Goal: Task Accomplishment & Management: Complete application form

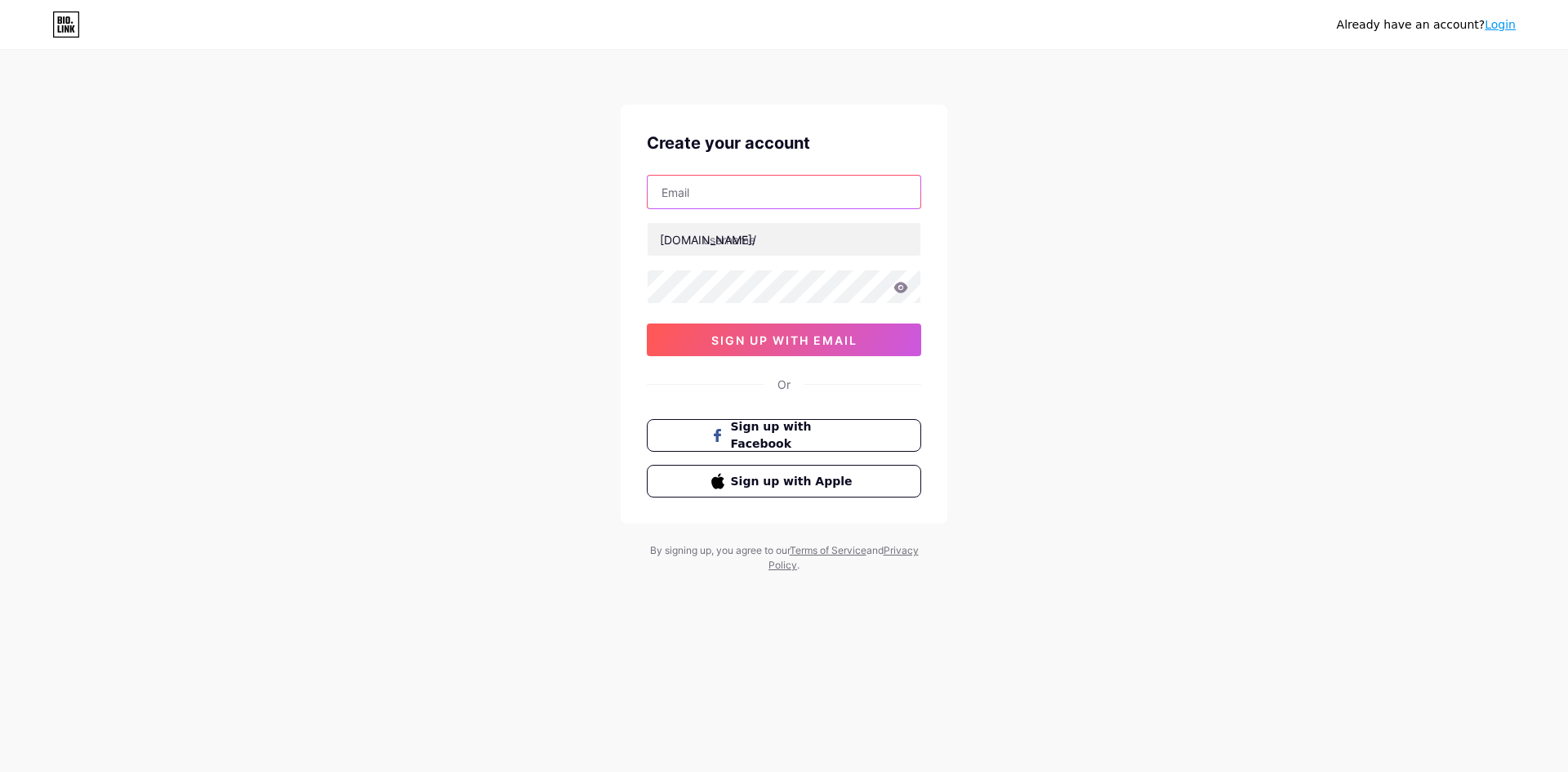
drag, startPoint x: 0, startPoint y: 0, endPoint x: 767, endPoint y: 207, distance: 794.4
click at [767, 207] on input "text" at bounding box center [784, 191] width 273 height 32
type input "[EMAIL_ADDRESS][DOMAIN_NAME]"
click at [760, 246] on input "text" at bounding box center [784, 239] width 273 height 32
type input "senyumtotoo"
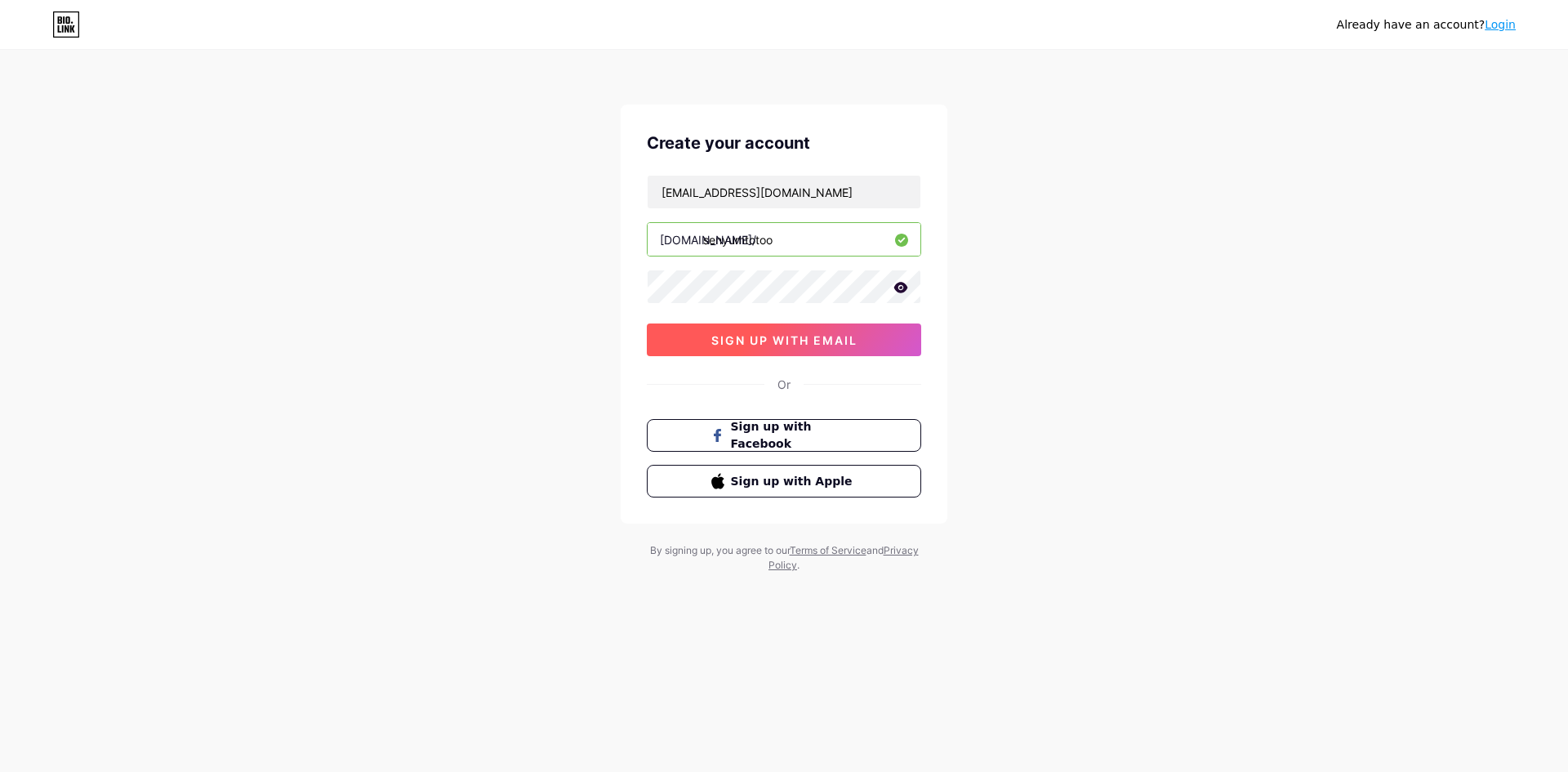
click at [689, 340] on button "sign up with email" at bounding box center [784, 339] width 274 height 32
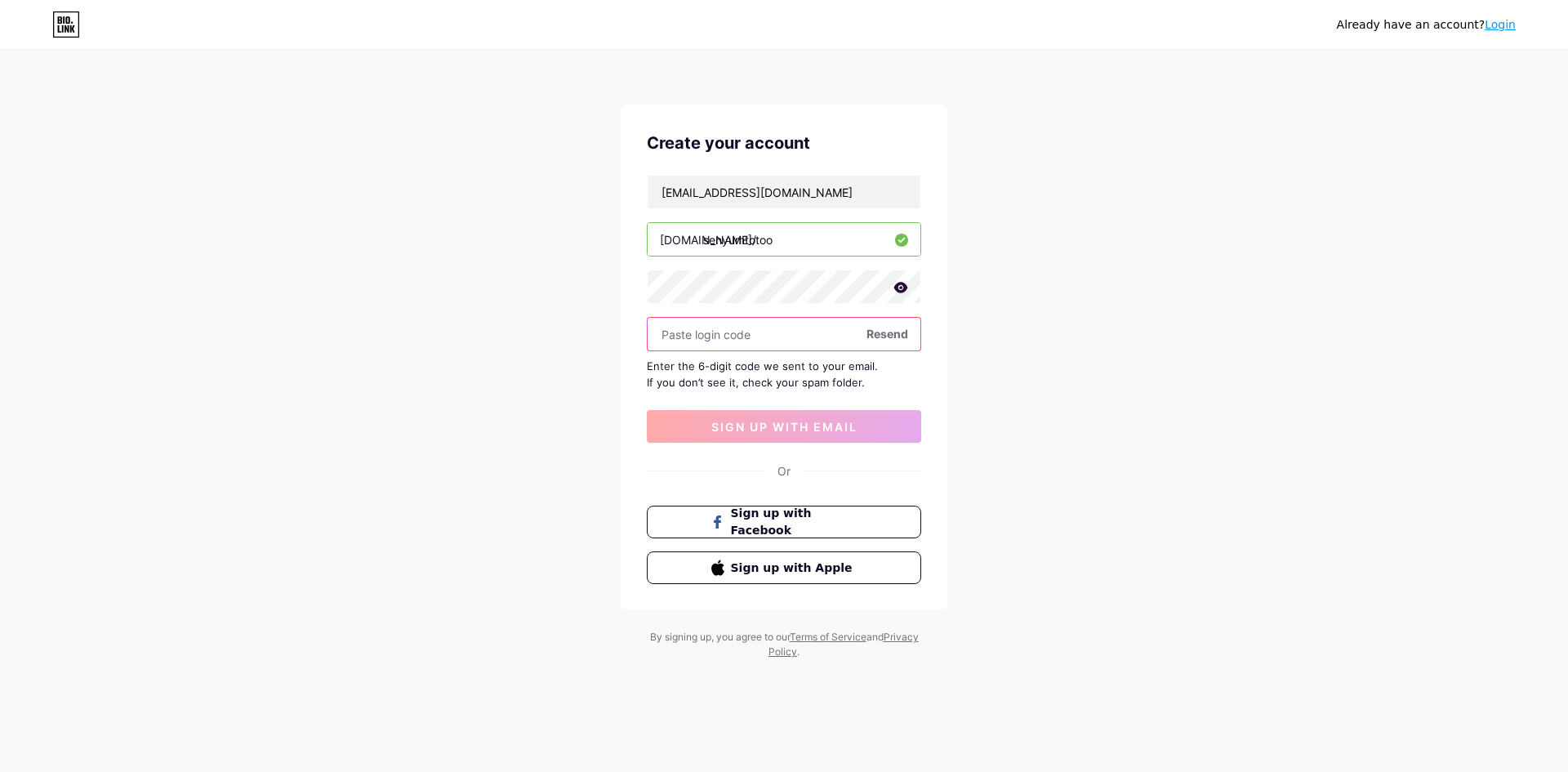
paste input "157161"
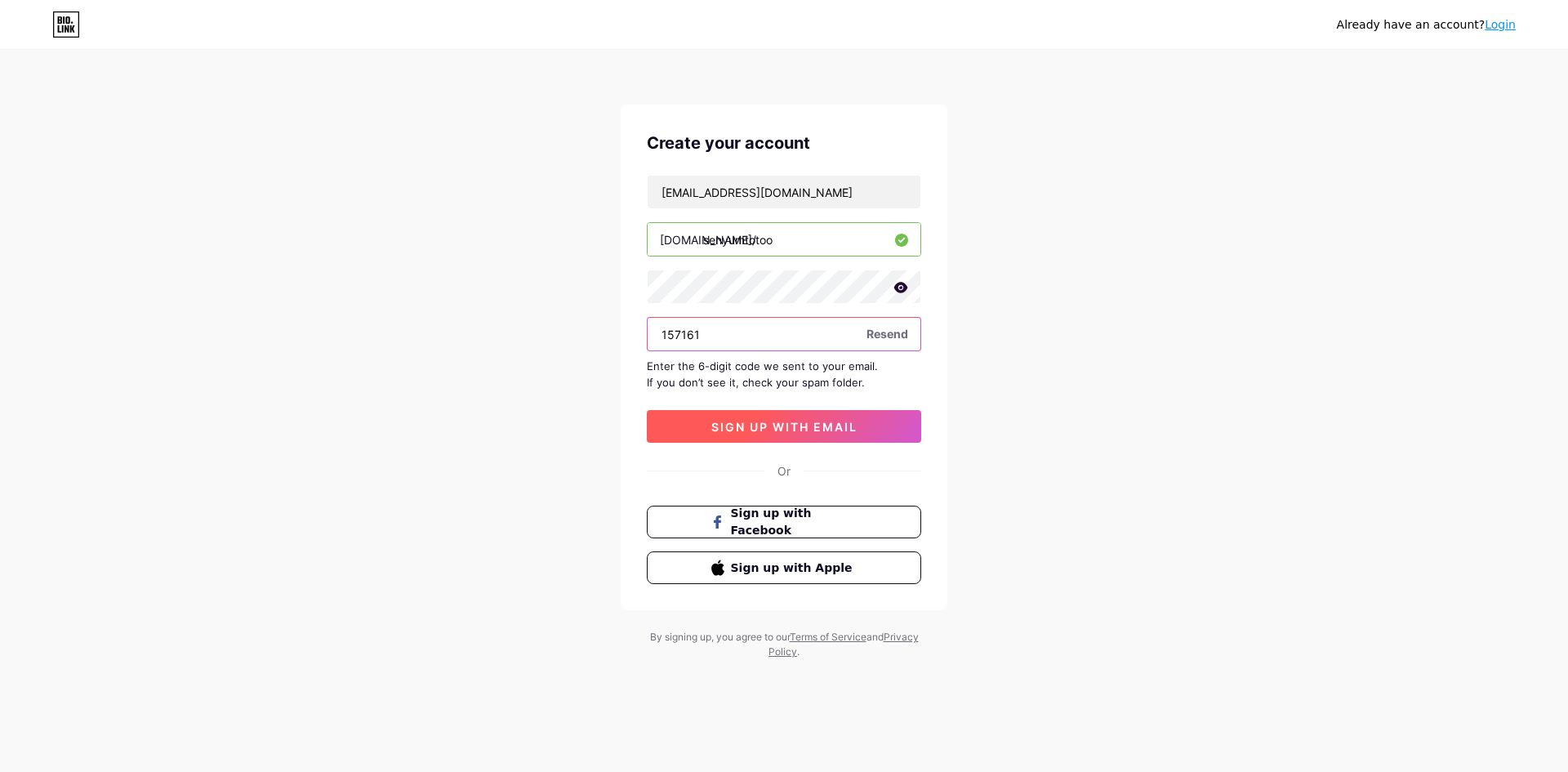
type input "157161"
click at [769, 421] on span "sign up with email" at bounding box center [784, 427] width 146 height 14
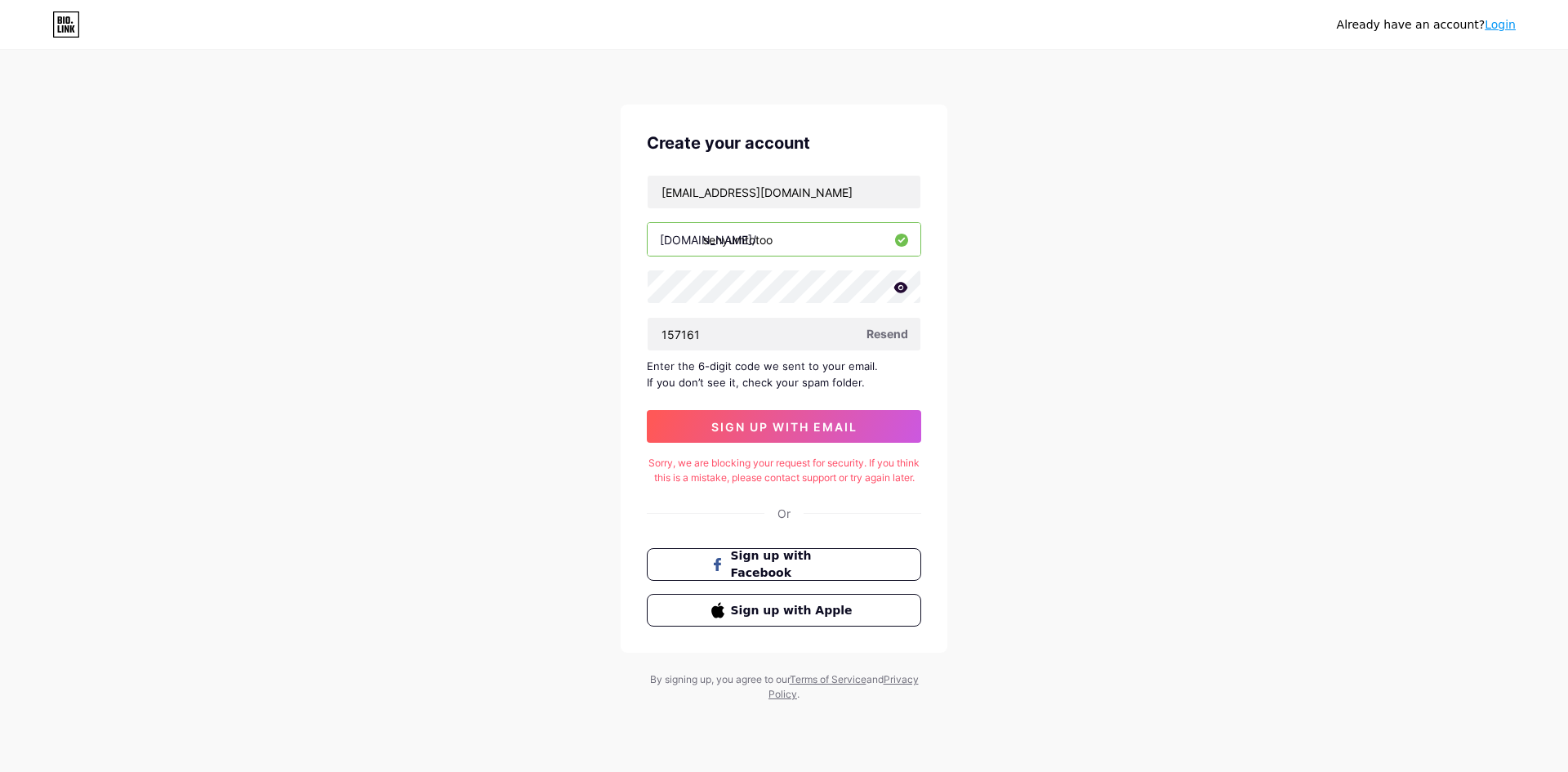
click at [886, 339] on span "Resend" at bounding box center [887, 334] width 42 height 17
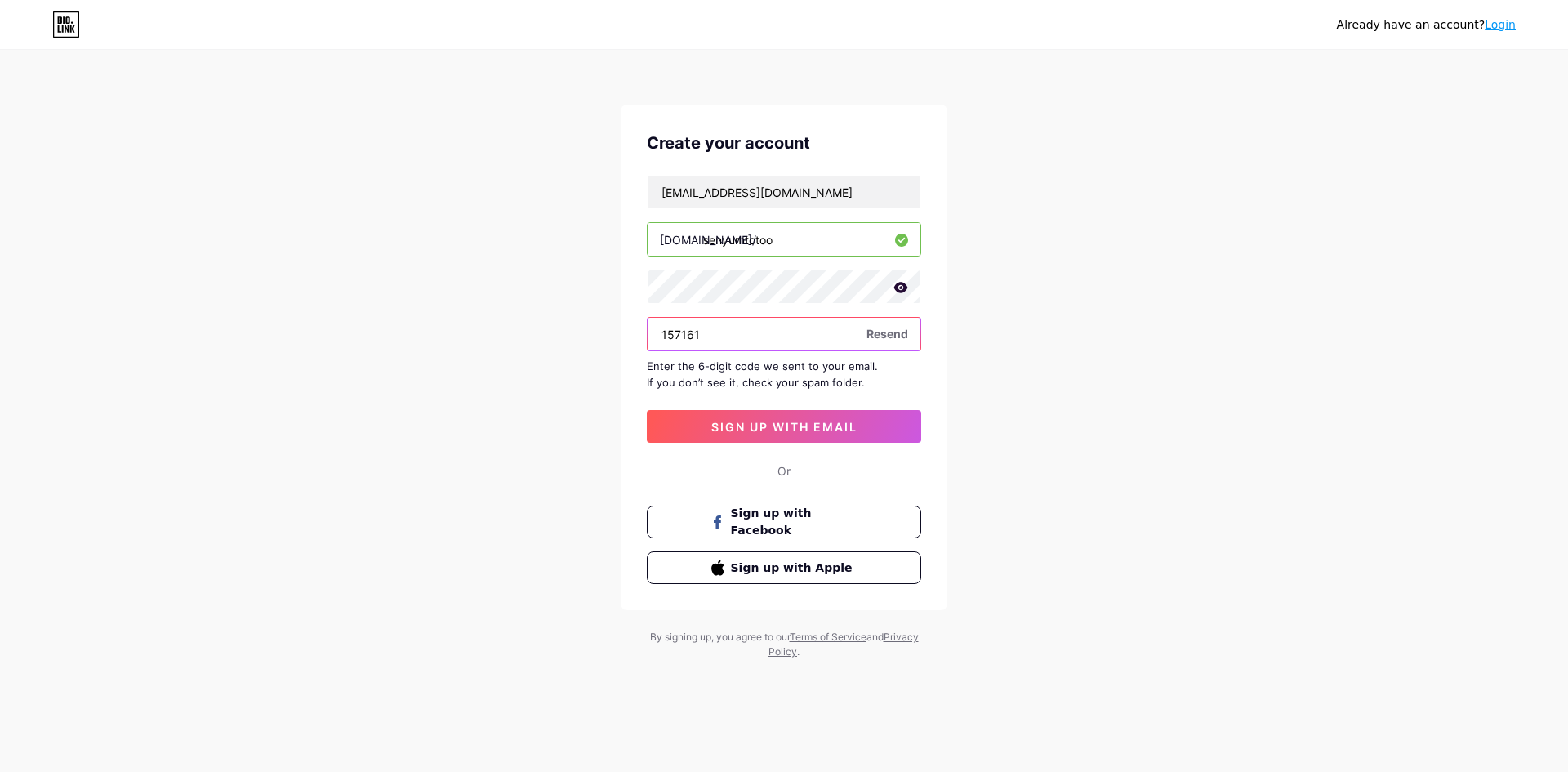
click at [855, 344] on input "157161" at bounding box center [784, 333] width 273 height 32
click at [855, 341] on input "157161" at bounding box center [784, 333] width 273 height 32
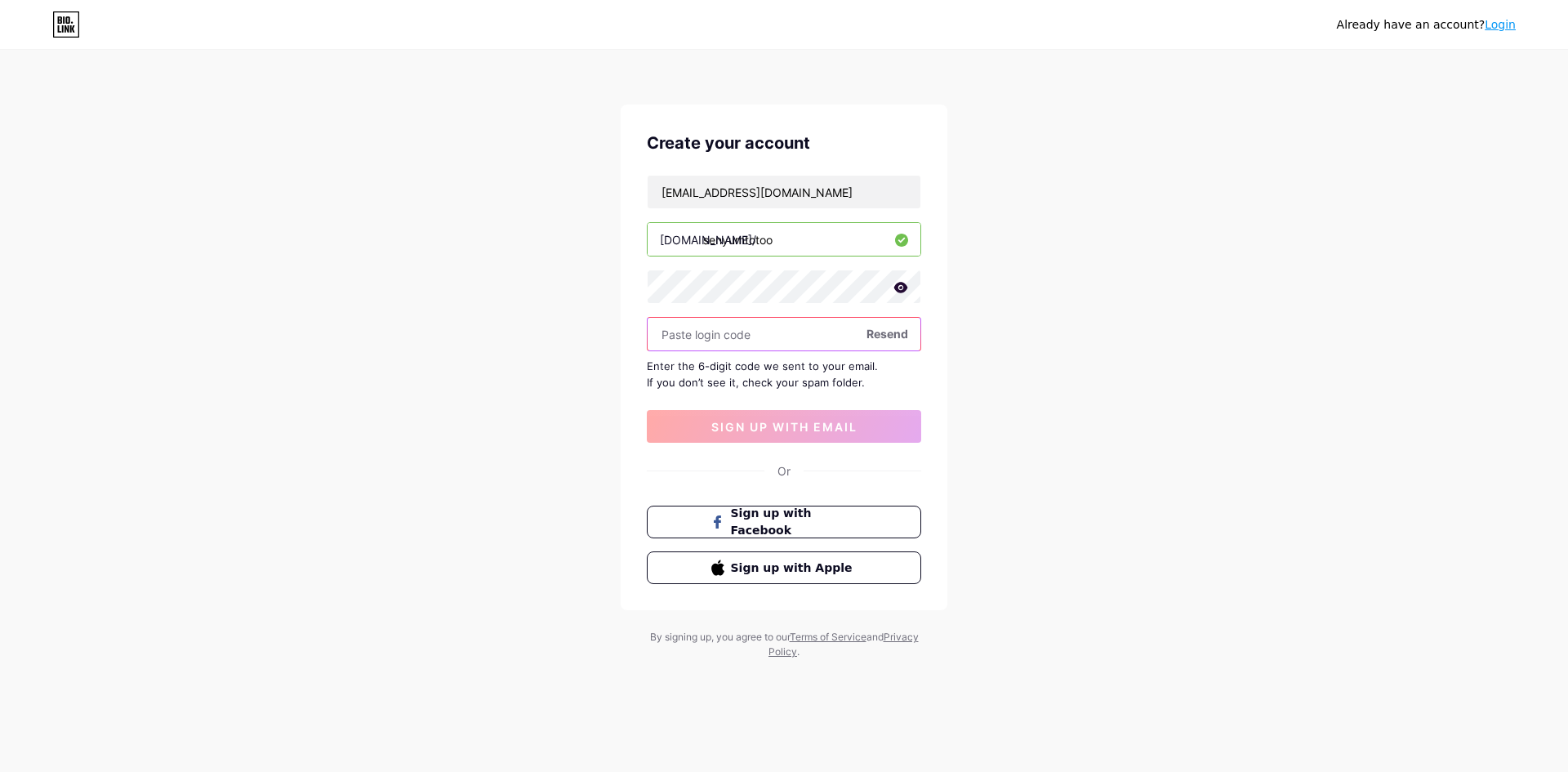
paste input "157161"
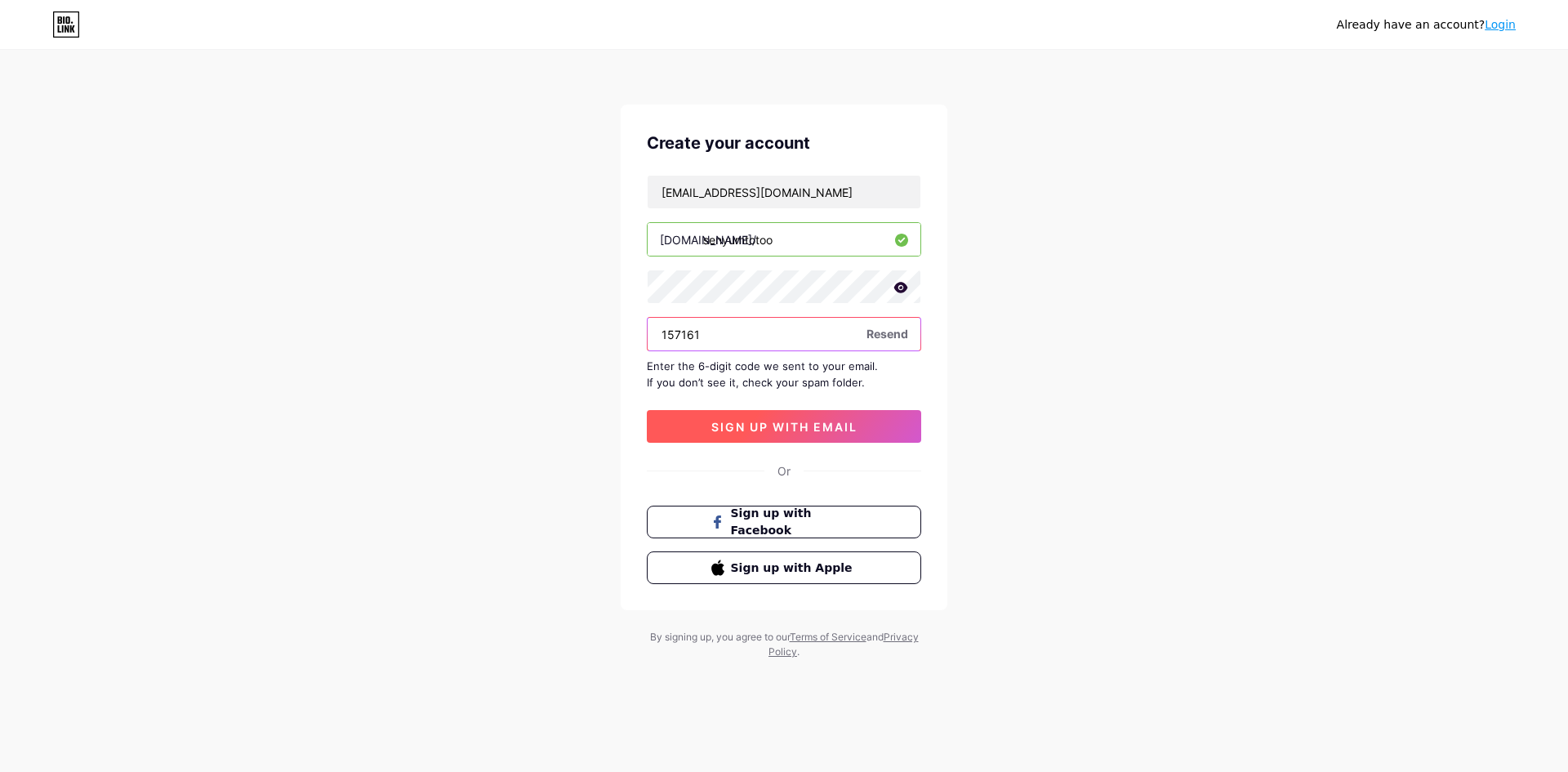
type input "157161"
click at [753, 420] on span "sign up with email" at bounding box center [784, 427] width 146 height 14
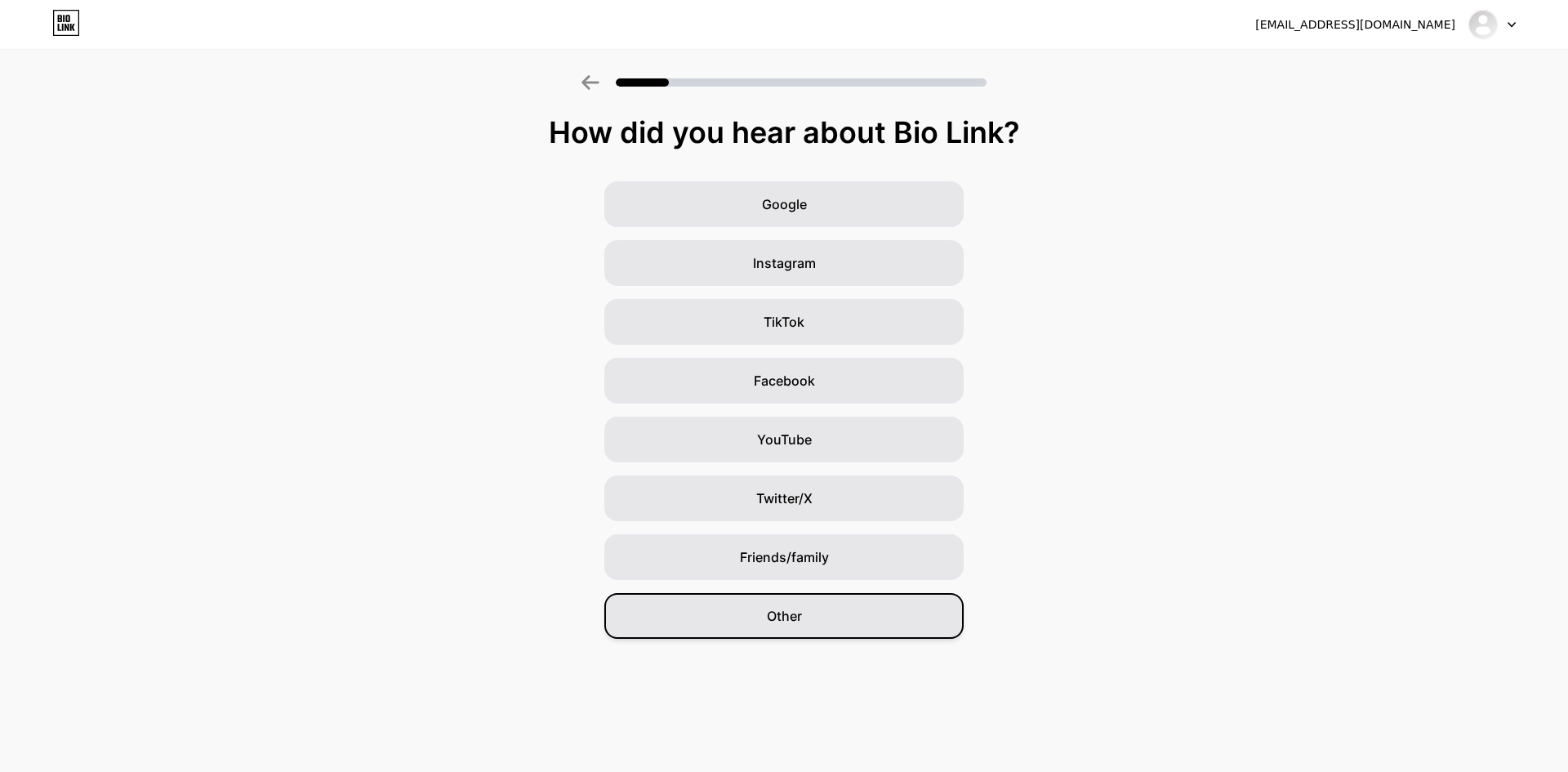
click at [803, 608] on div "Other" at bounding box center [783, 616] width 359 height 45
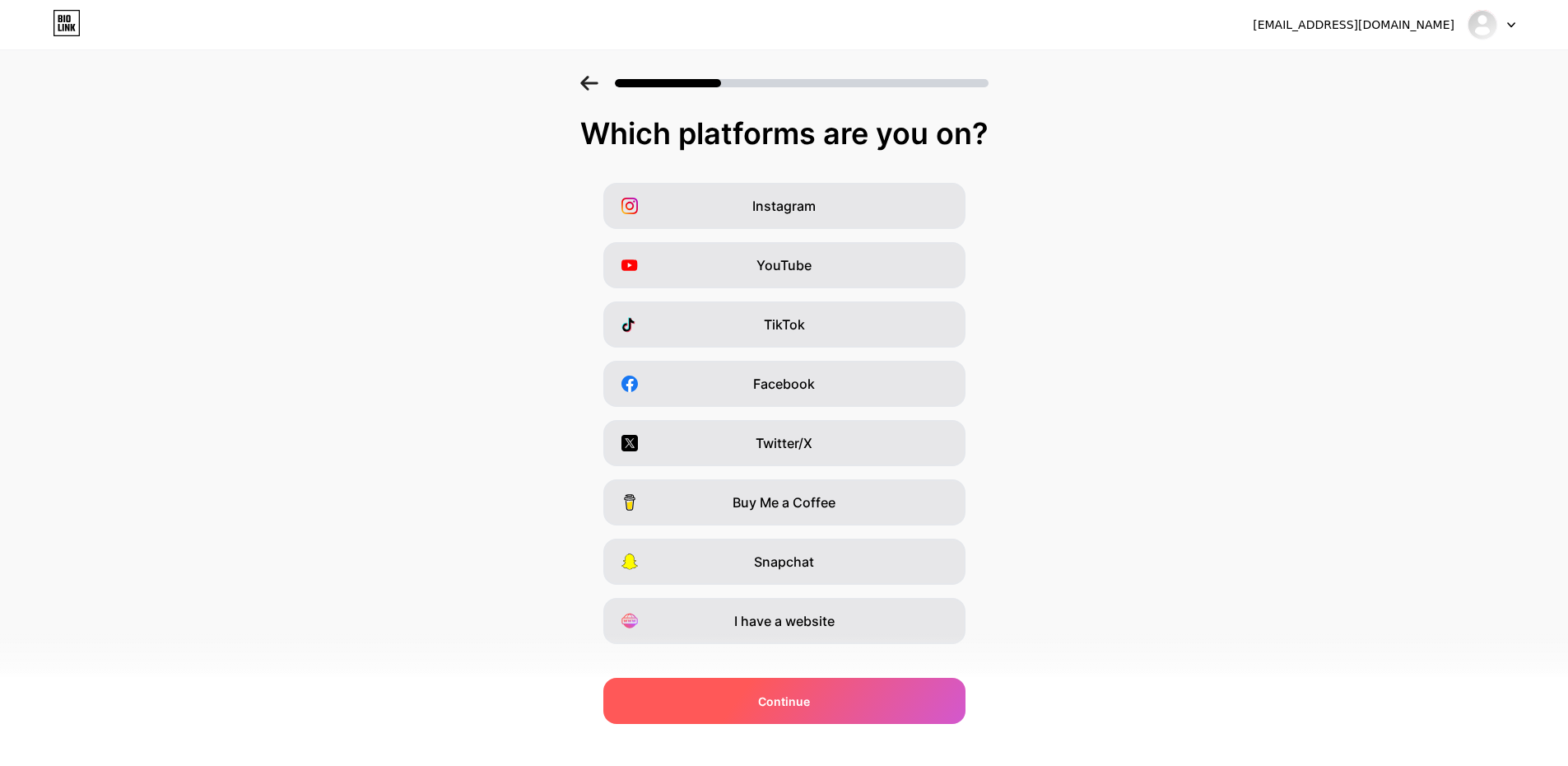
click at [719, 697] on div "Continue" at bounding box center [784, 701] width 362 height 46
click at [628, 690] on div "Continue" at bounding box center [784, 701] width 362 height 46
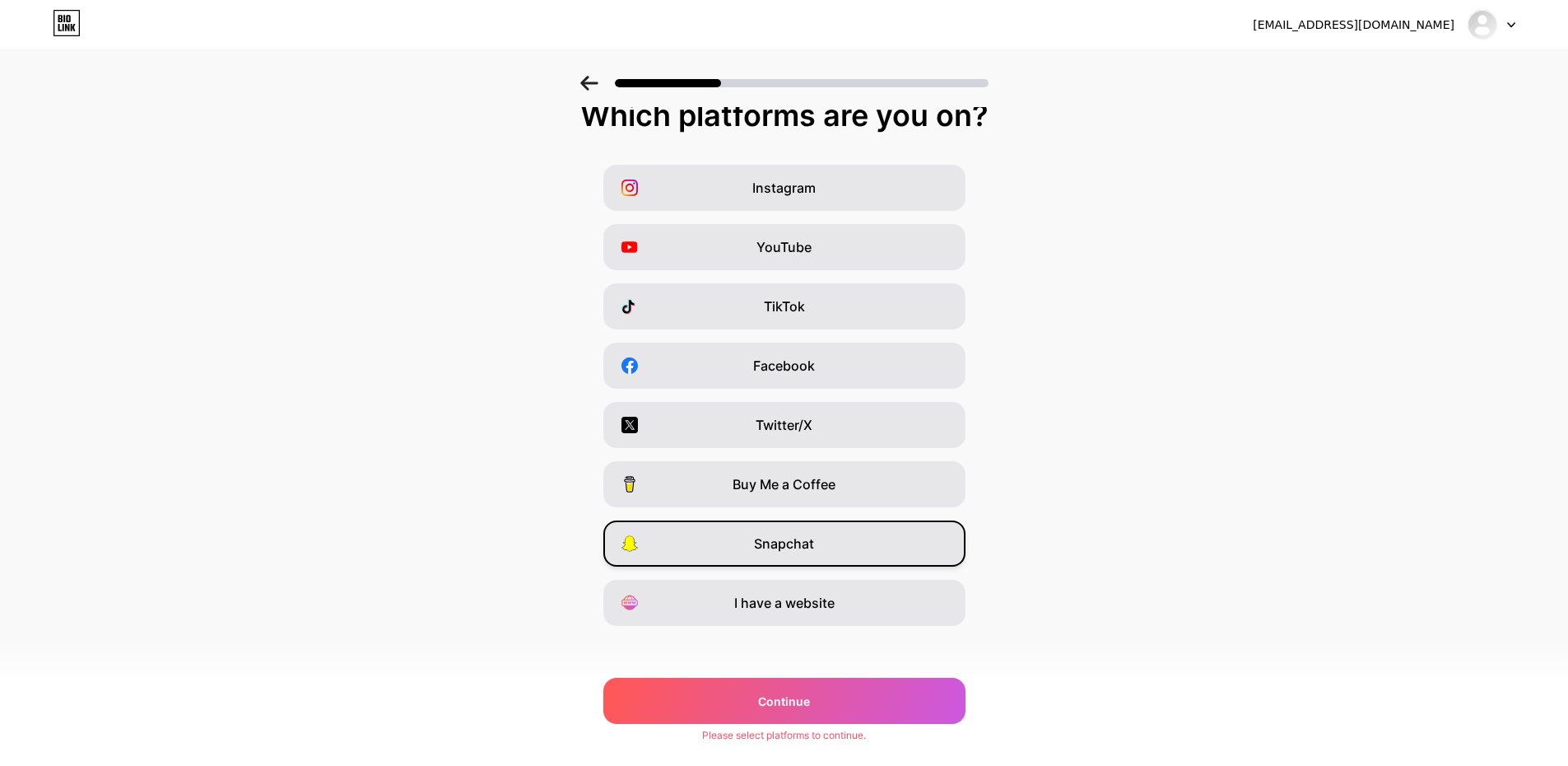
scroll to position [26, 0]
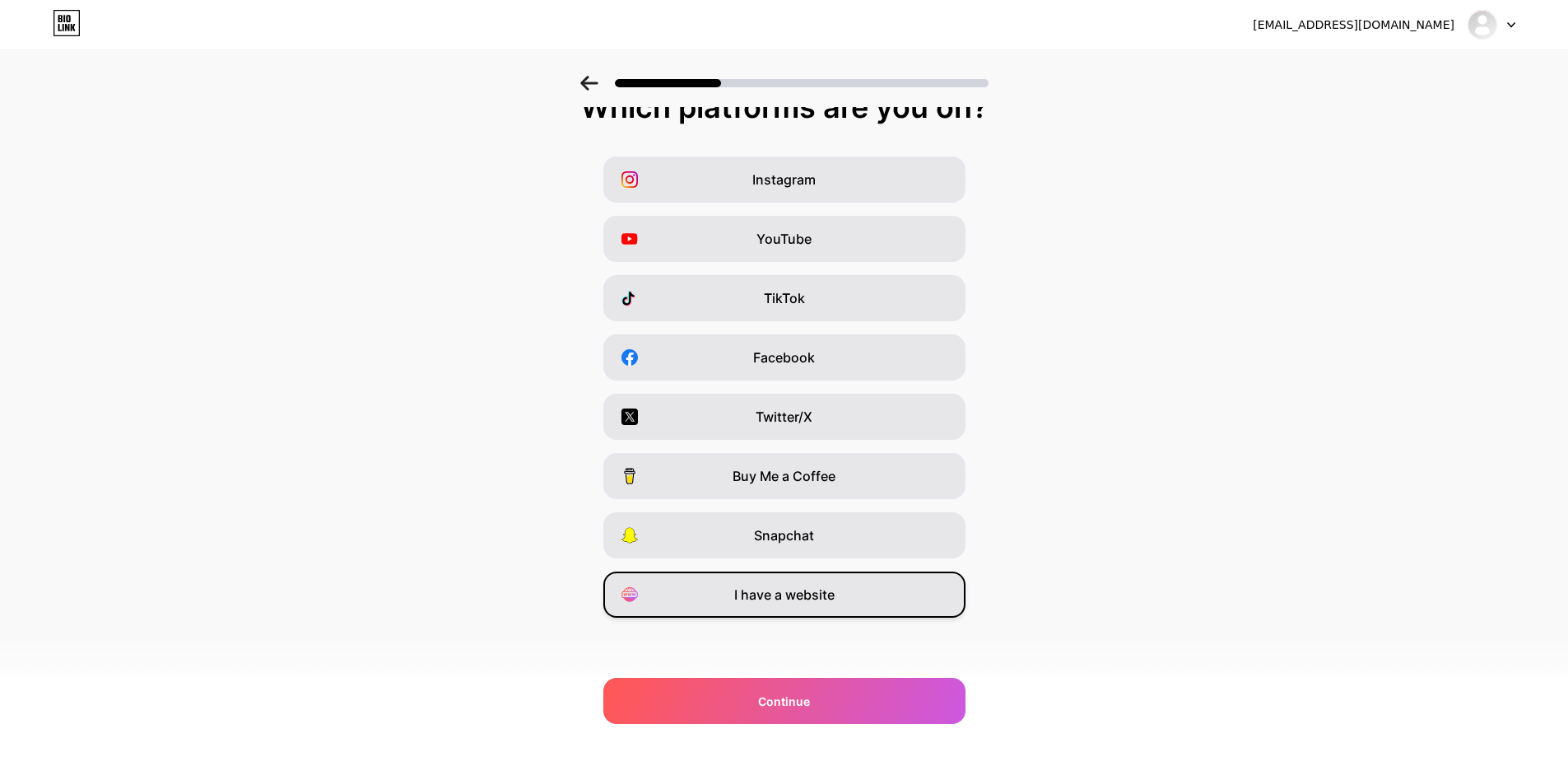
click at [743, 606] on div "I have a website" at bounding box center [784, 594] width 362 height 46
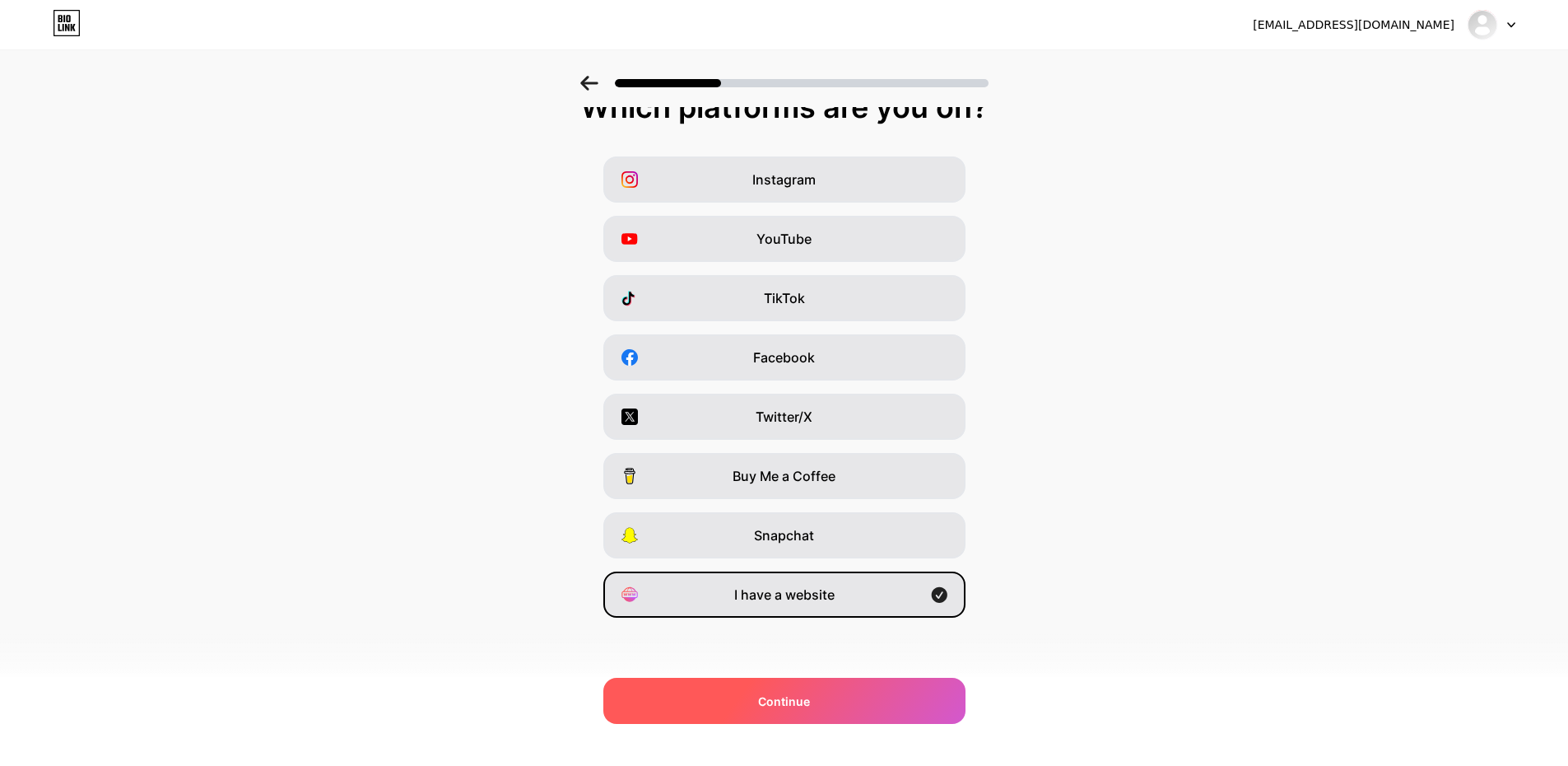
click at [724, 697] on div "Continue" at bounding box center [784, 701] width 362 height 46
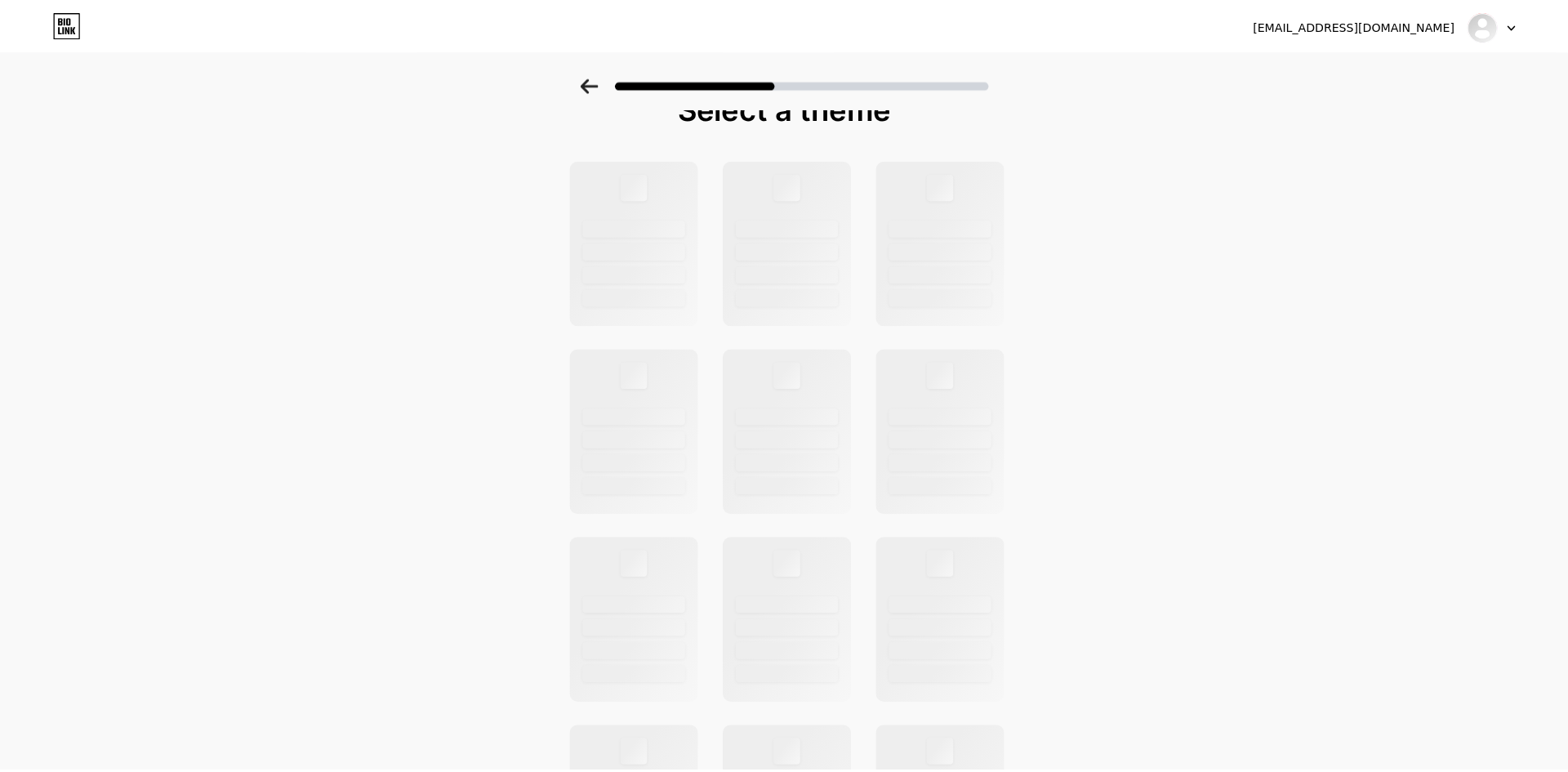
scroll to position [0, 0]
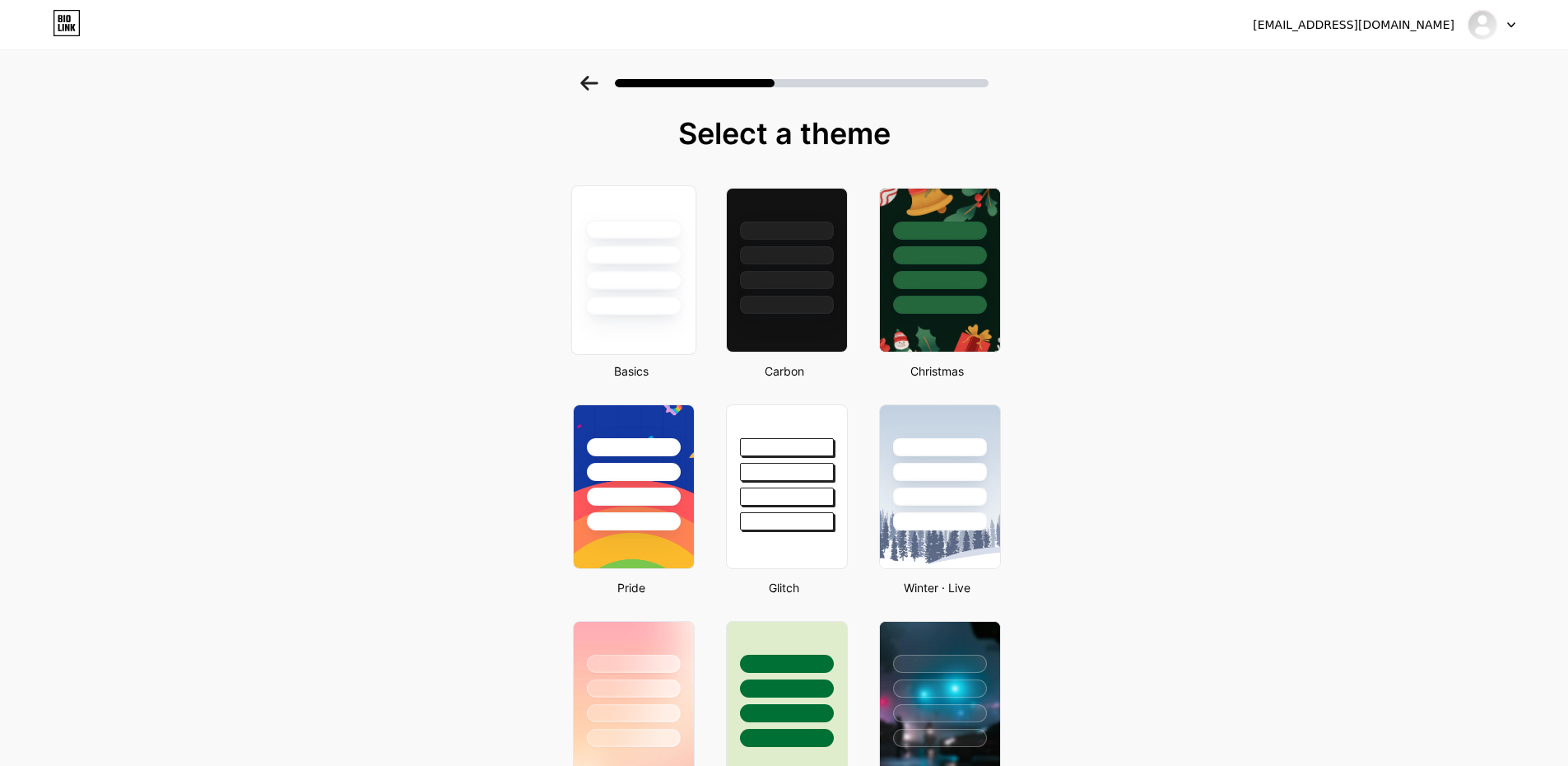
click at [647, 303] on div at bounding box center [632, 305] width 96 height 19
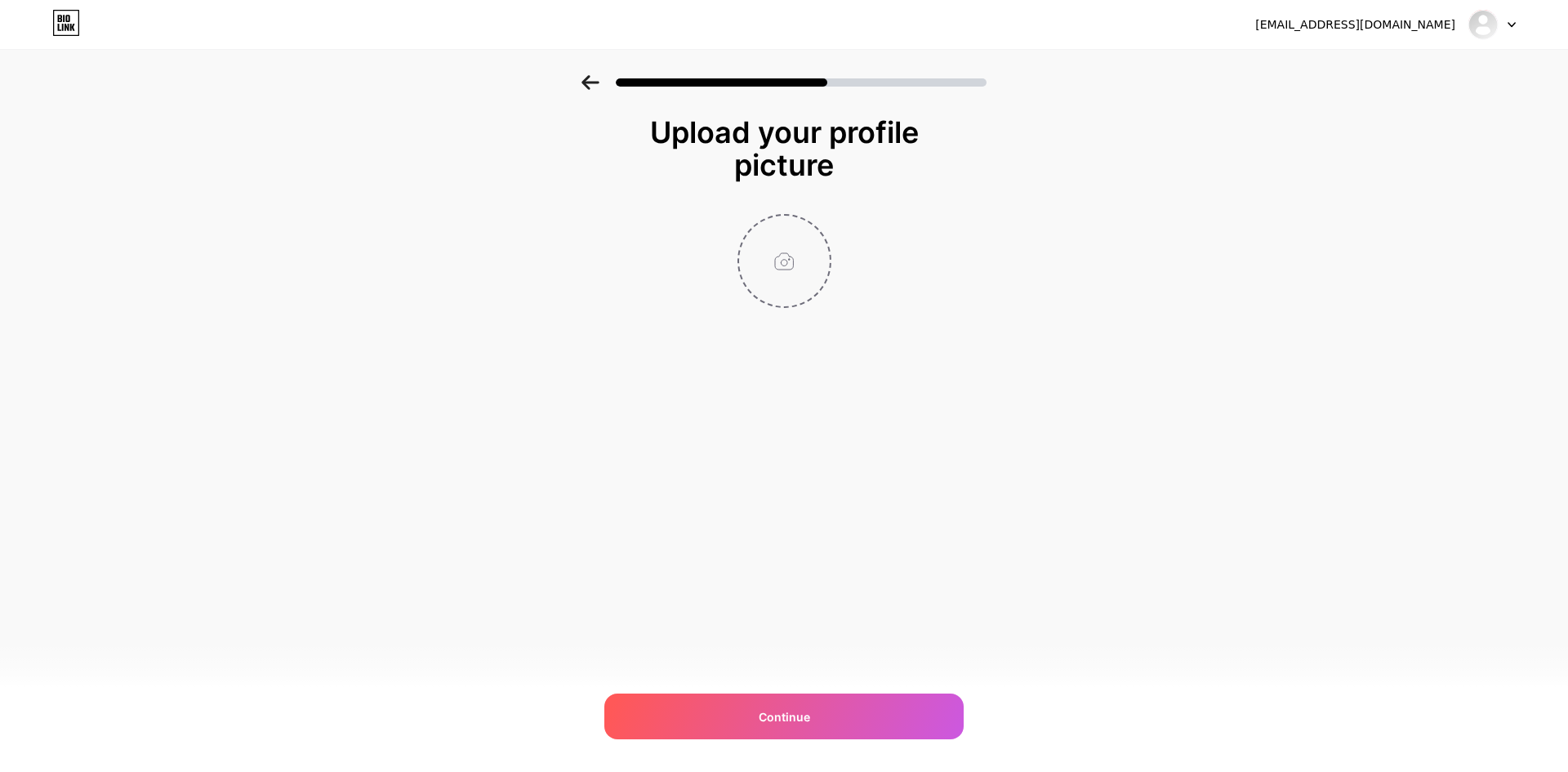
click at [753, 240] on input "file" at bounding box center [785, 261] width 91 height 91
type input "C:\fakepath\favicon-senyumtoto 11 (1).png"
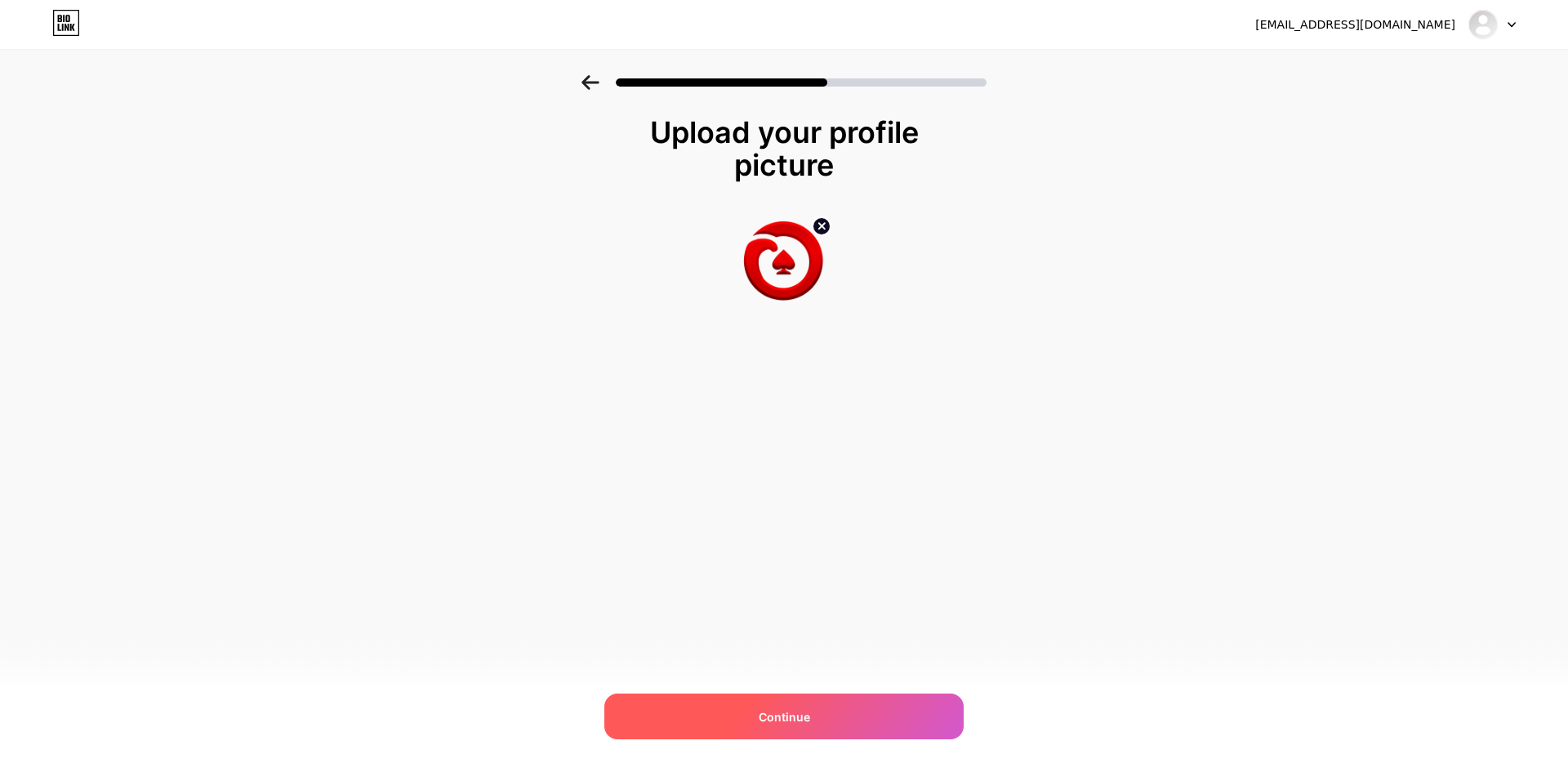
click at [798, 699] on div "Continue" at bounding box center [783, 716] width 359 height 45
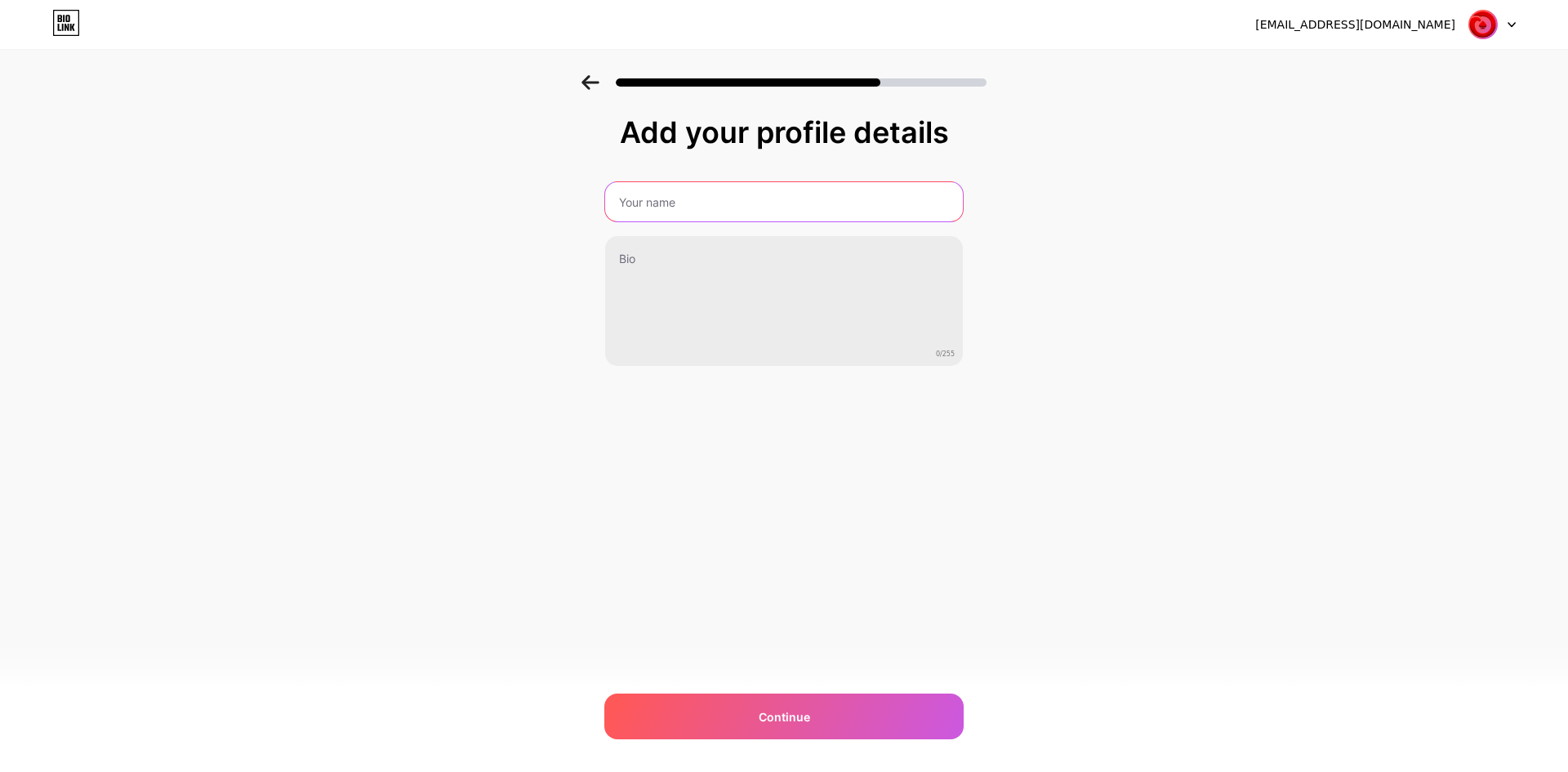
click at [732, 202] on input "text" at bounding box center [783, 201] width 357 height 39
type input "senyumtotoo"
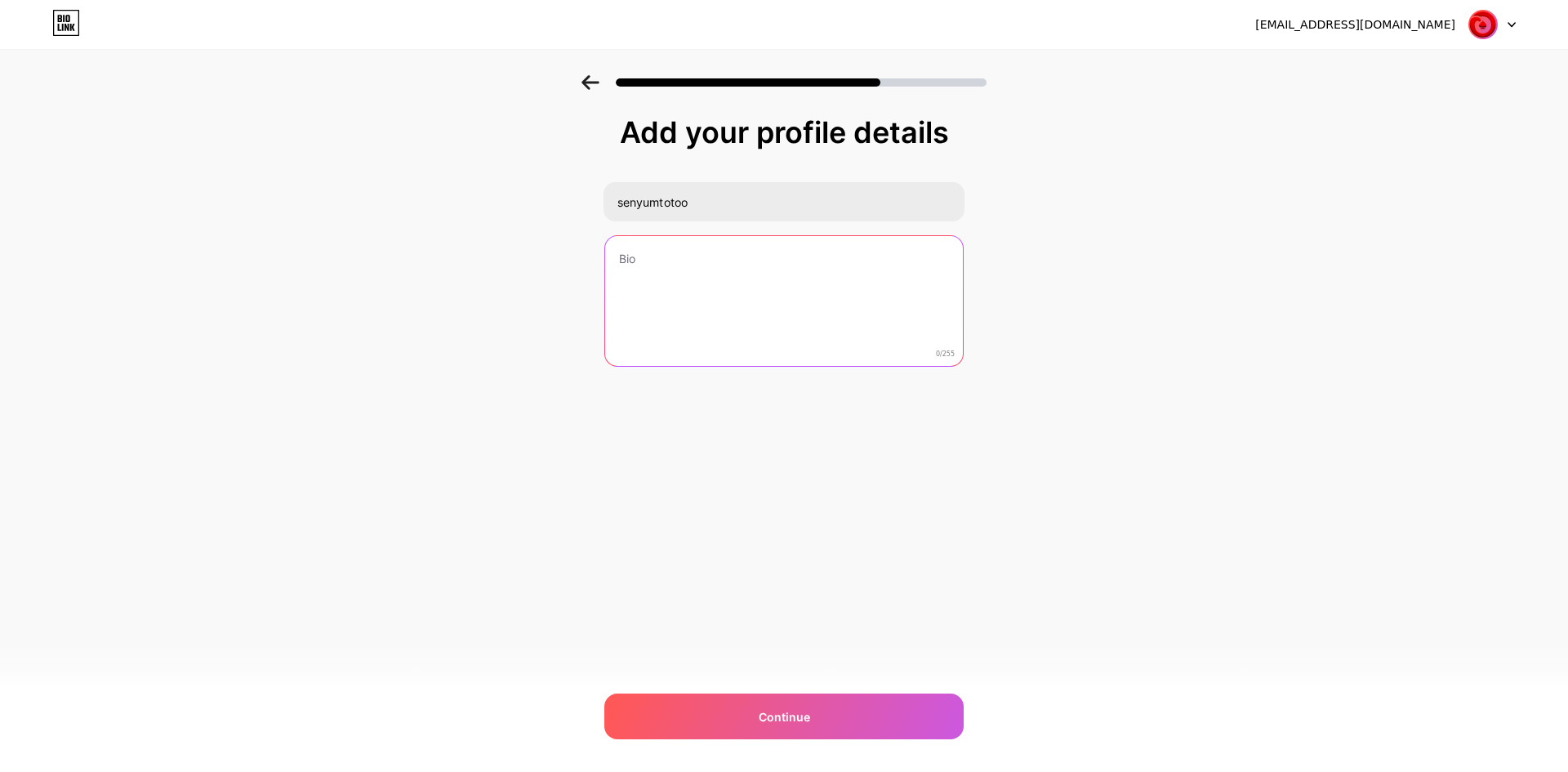
click at [676, 249] on textarea at bounding box center [783, 302] width 357 height 131
click at [658, 255] on textarea at bounding box center [783, 302] width 357 height 131
paste textarea "🚀 Saatnya NGEGAS! 🚀 Game Gacor SENYUMTOTO udah turun! 🔥 ✅ Pilihan game yang lag…"
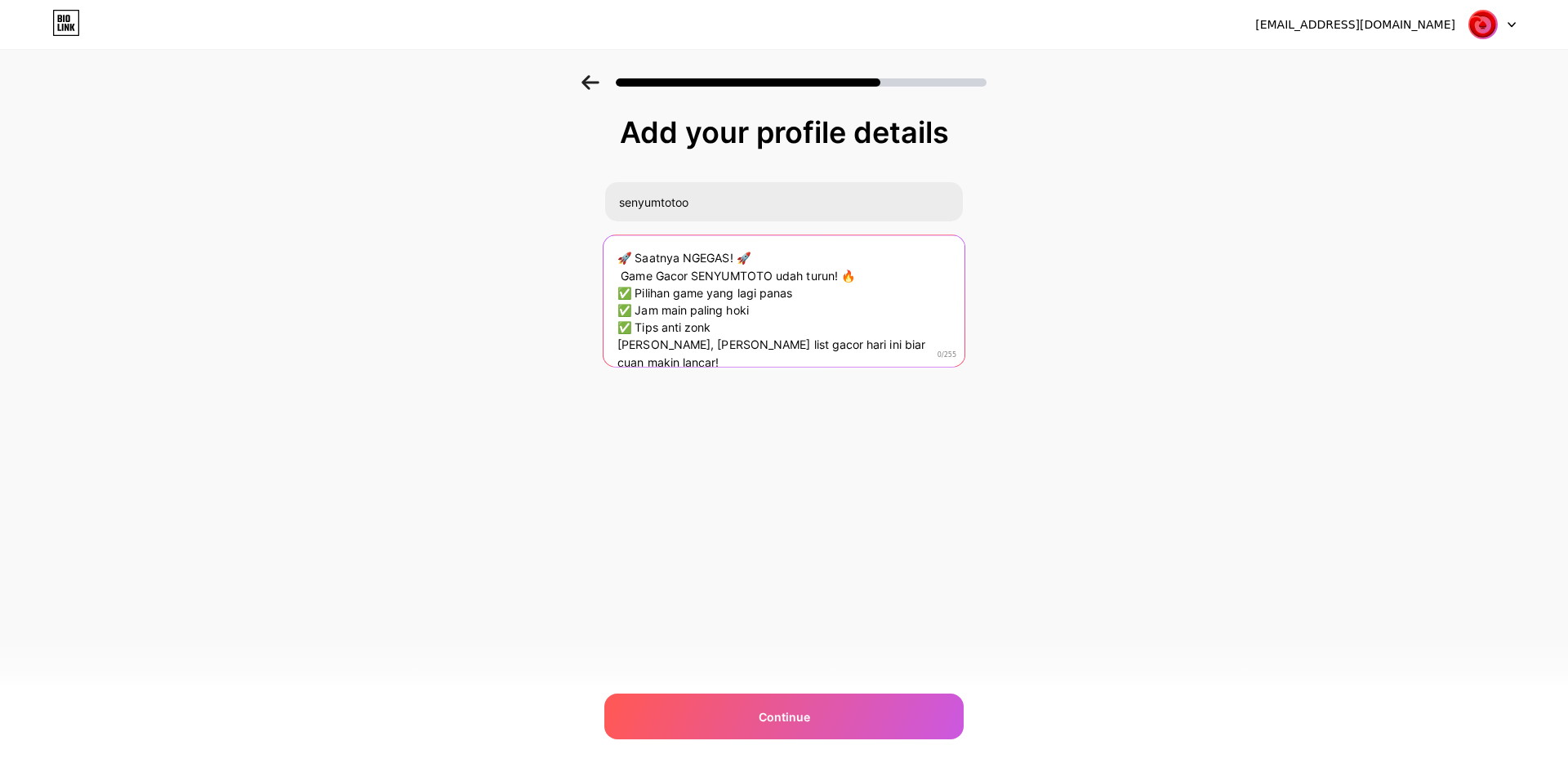
scroll to position [1, 0]
type textarea "🚀 Saatnya NGEGAS! 🚀 Game Gacor SENYUMTOTO udah turun! 🔥 ✅ Pilihan game yang lag…"
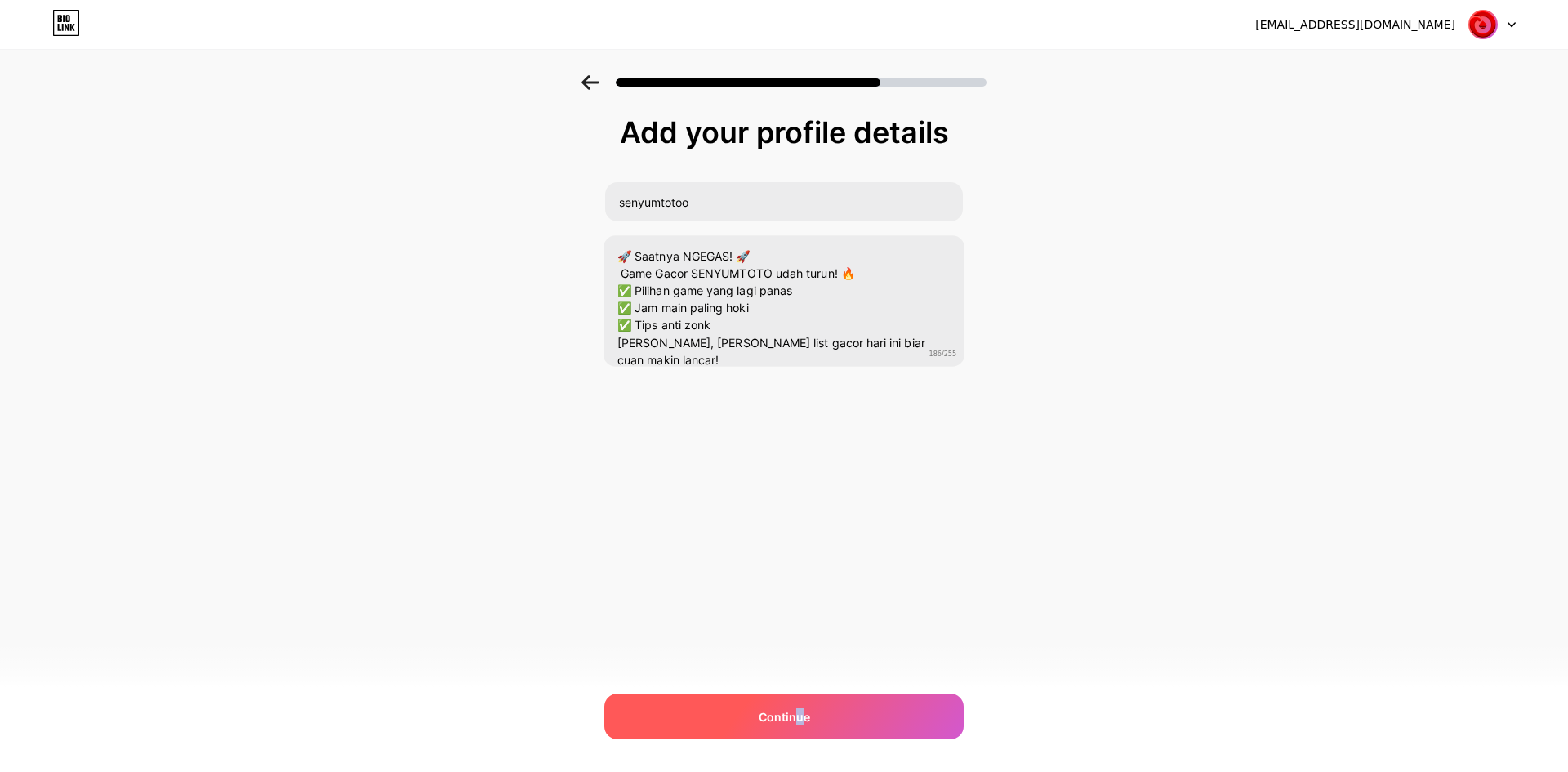
click at [799, 708] on span "Continue" at bounding box center [784, 717] width 52 height 17
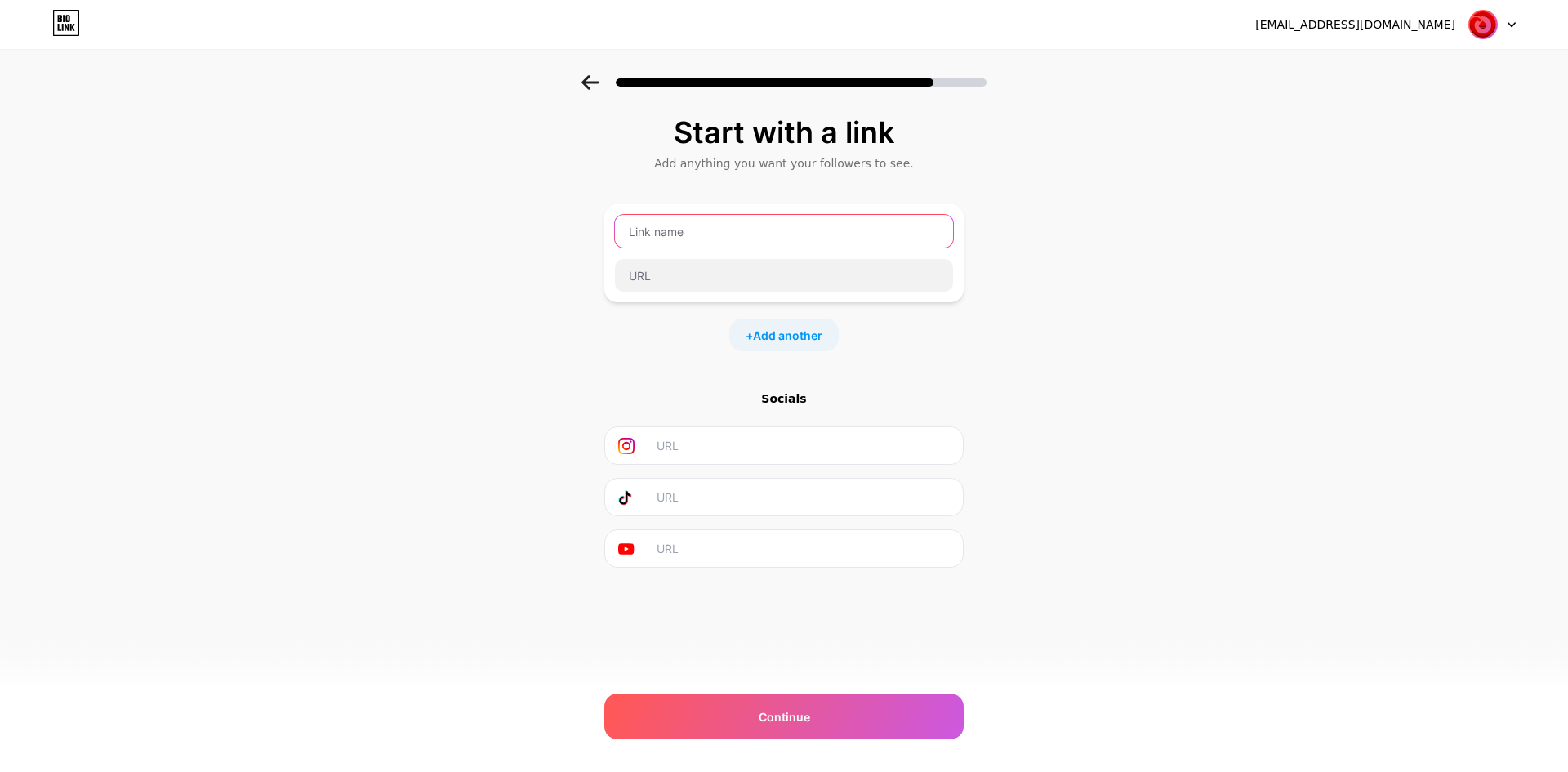
click at [749, 240] on input "text" at bounding box center [784, 231] width 338 height 32
type input "DAFTAR LINK SENYUMTOTO"
click at [746, 280] on input "text" at bounding box center [784, 275] width 338 height 32
paste input "https://altgo.link/rajahoki14"
type input "https://altgo.link/rajahoki14"
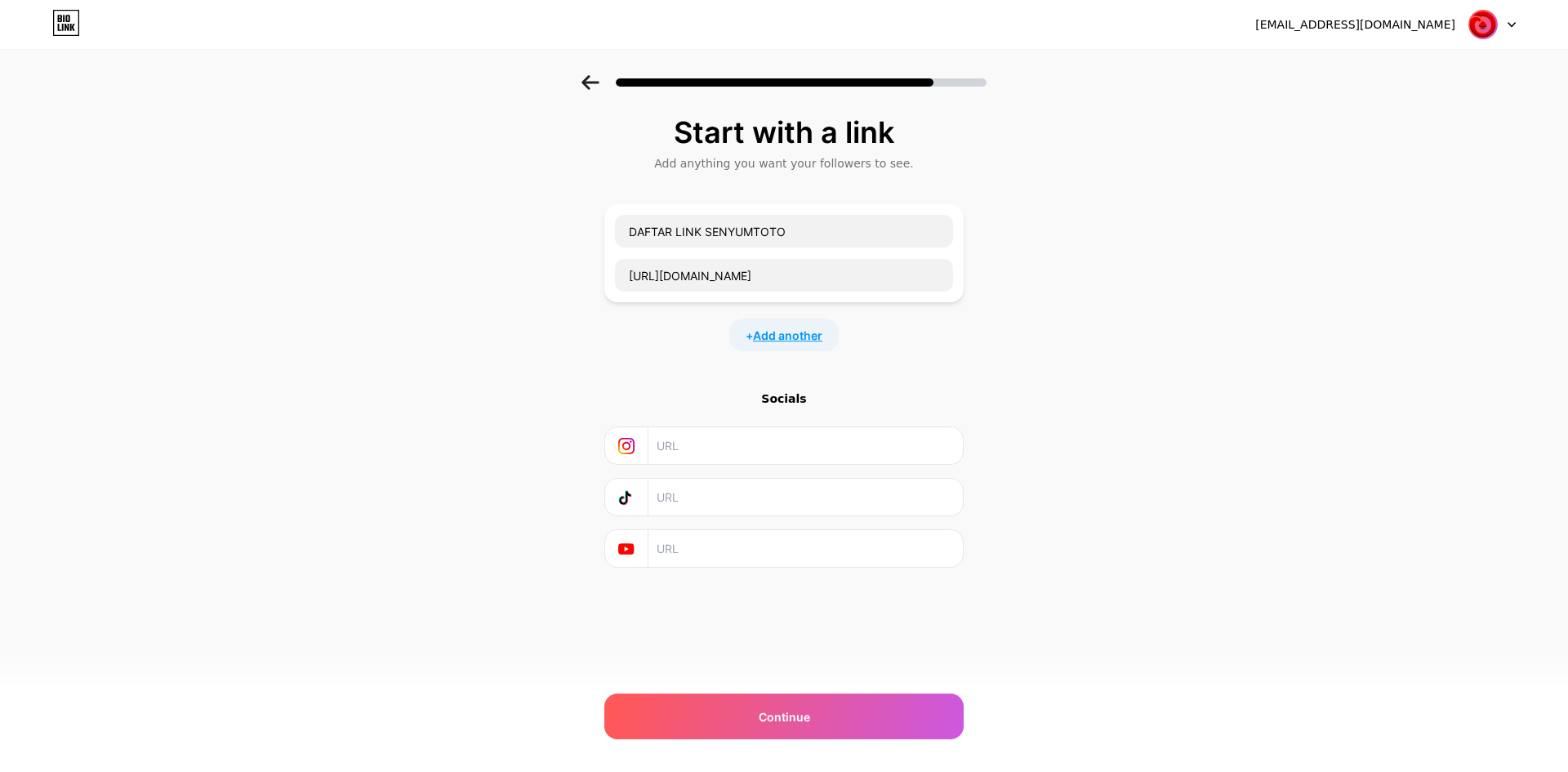
click at [771, 337] on span "Add another" at bounding box center [787, 336] width 69 height 17
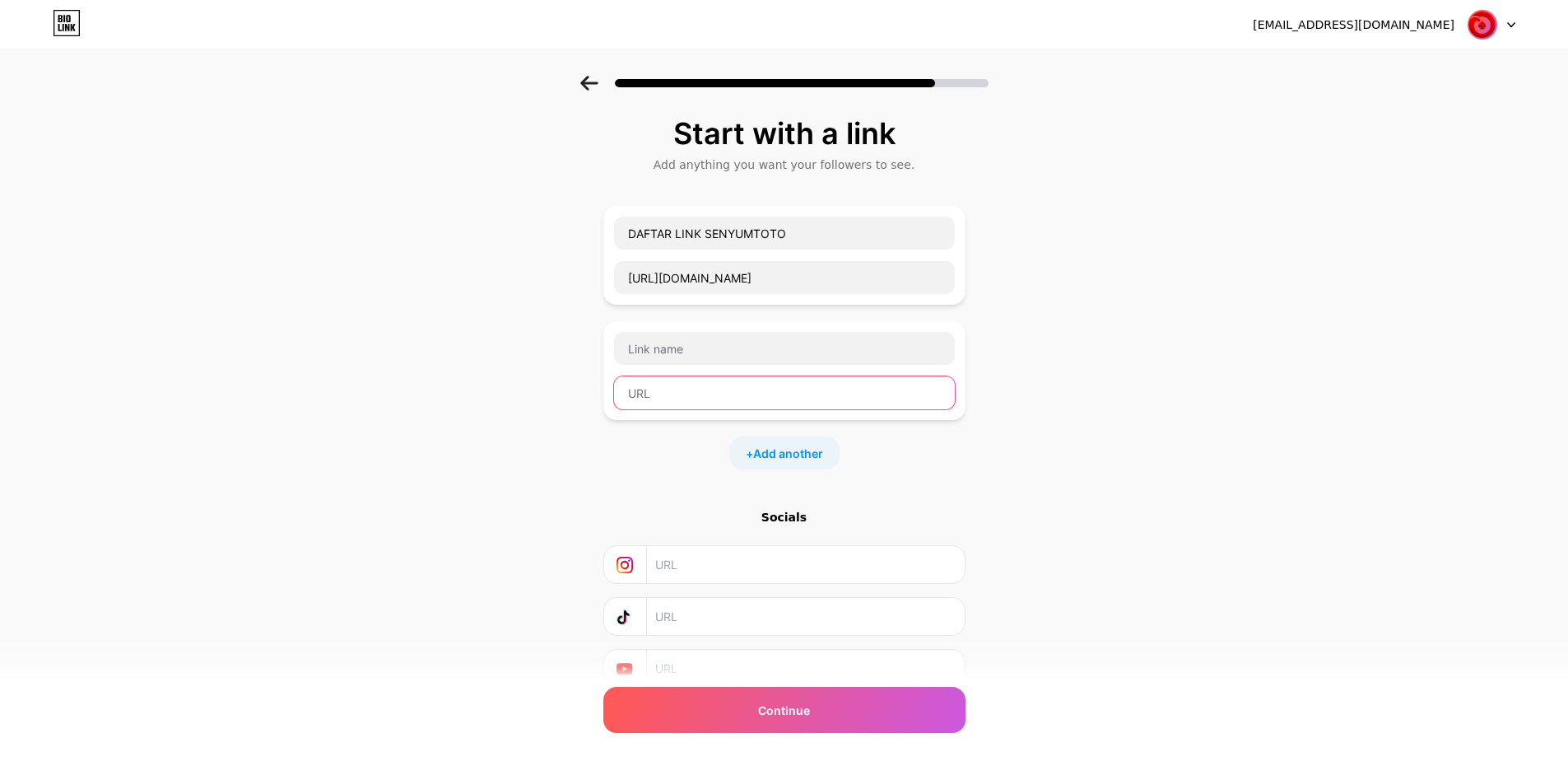
click at [708, 383] on input "text" at bounding box center [784, 392] width 341 height 33
paste input "https://altgo.link/rajahoki14"
type input "https://altgo.link/rajahoki14"
click at [766, 462] on div "+ Add another" at bounding box center [784, 452] width 110 height 33
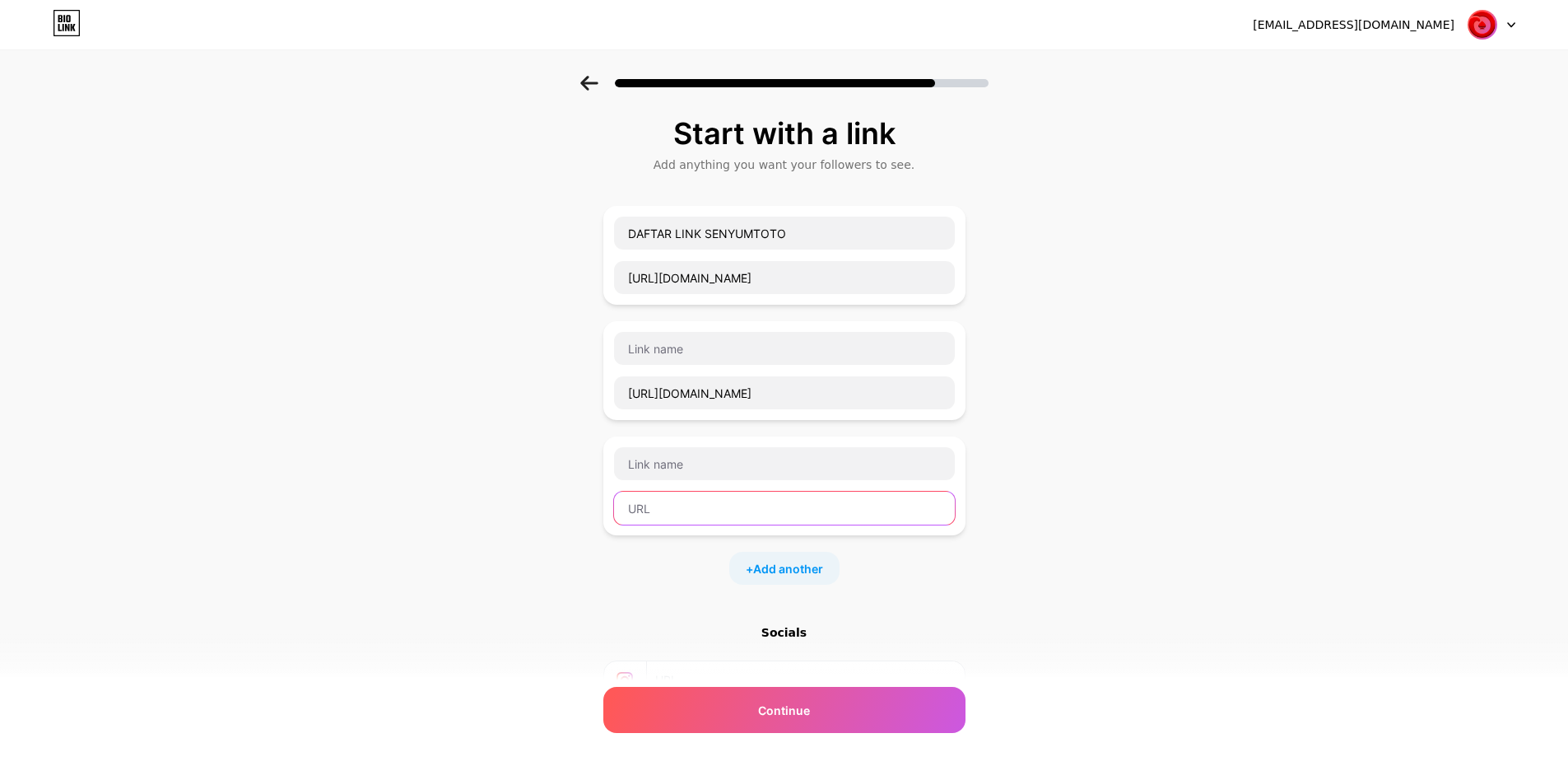
click at [733, 503] on input "text" at bounding box center [784, 508] width 341 height 33
paste input "https://altgo.link/rajahoki14"
type input "https://altgo.link/rajahoki14"
click at [716, 468] on input "text" at bounding box center [784, 463] width 341 height 33
click at [706, 361] on input "text" at bounding box center [784, 348] width 341 height 33
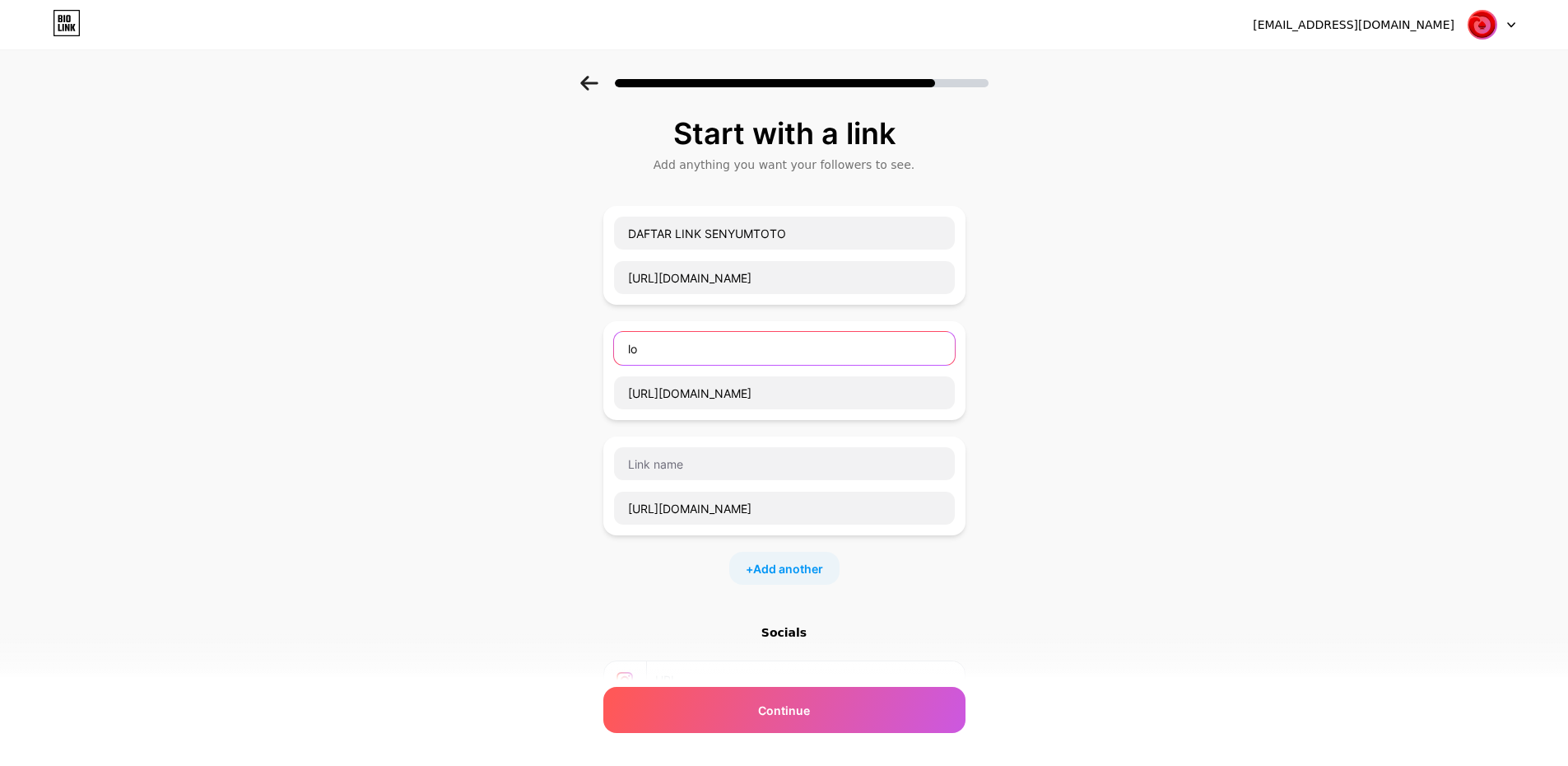
type input "l"
type input "LOGIN LINK SENYUMTOTO"
click at [676, 479] on input "text" at bounding box center [784, 463] width 341 height 33
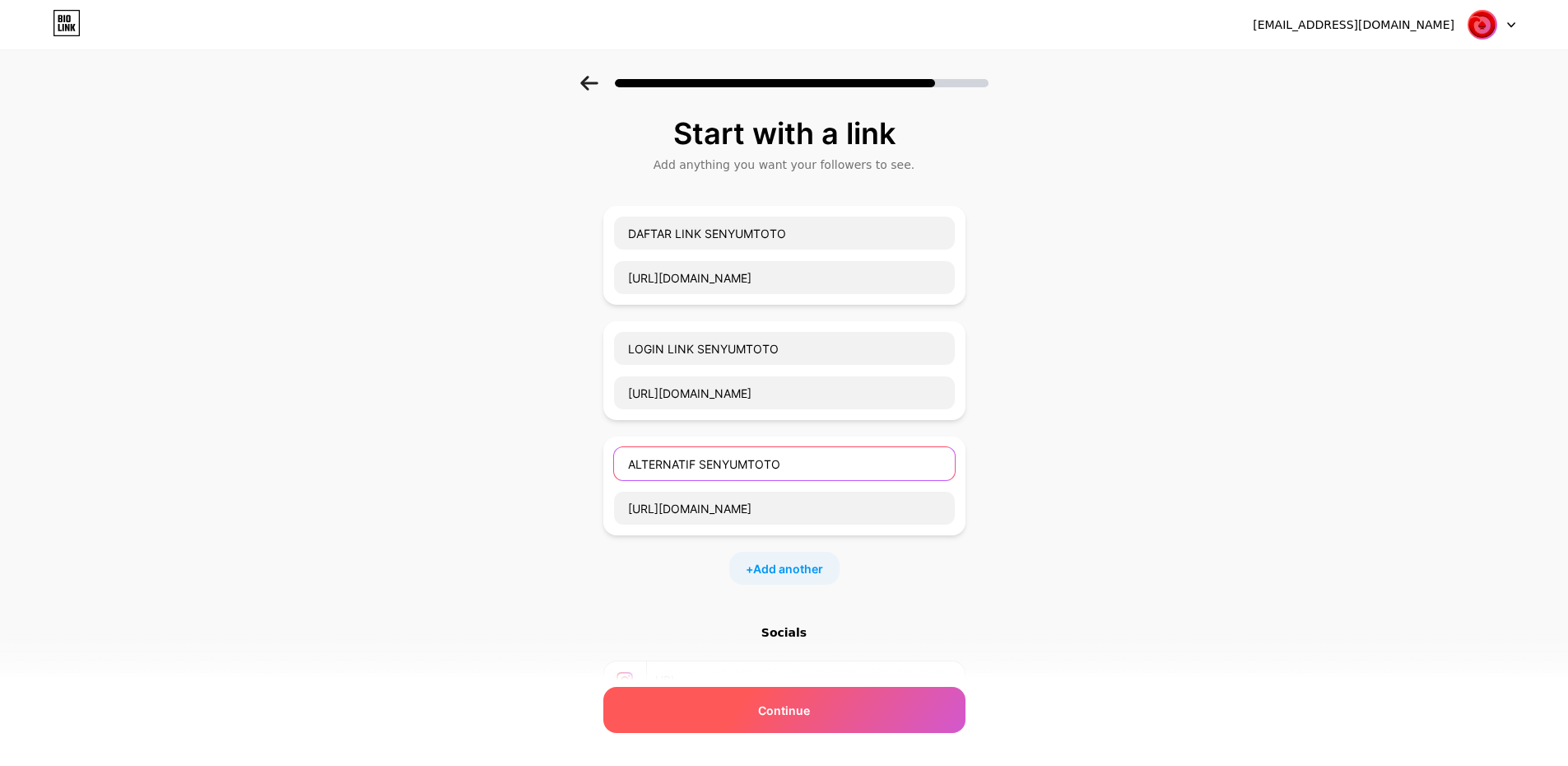
type input "ALTERNATIF SENYUMTOTO"
click at [860, 724] on div "Continue" at bounding box center [784, 710] width 362 height 46
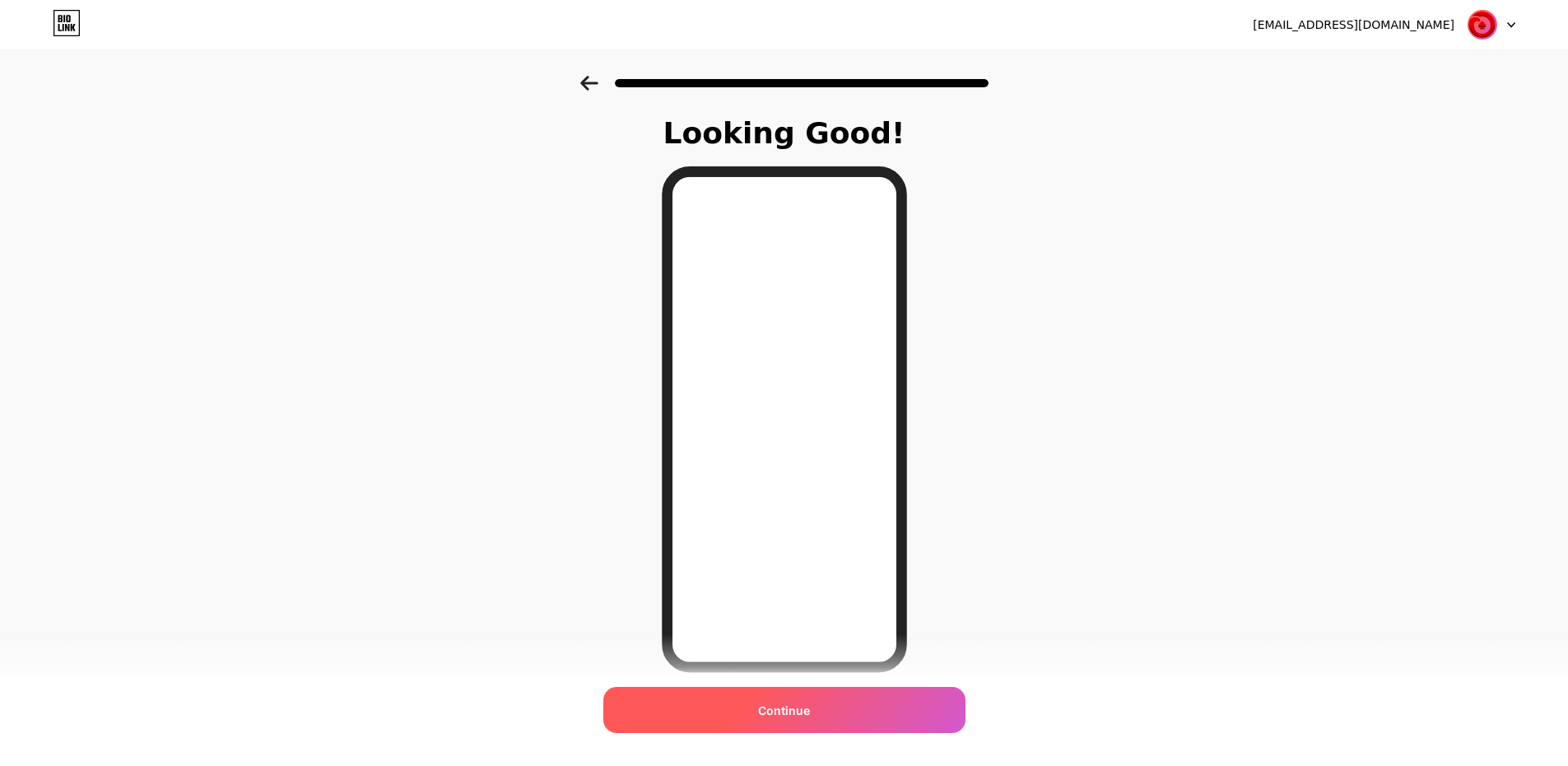
click at [756, 696] on div "Continue" at bounding box center [784, 710] width 362 height 46
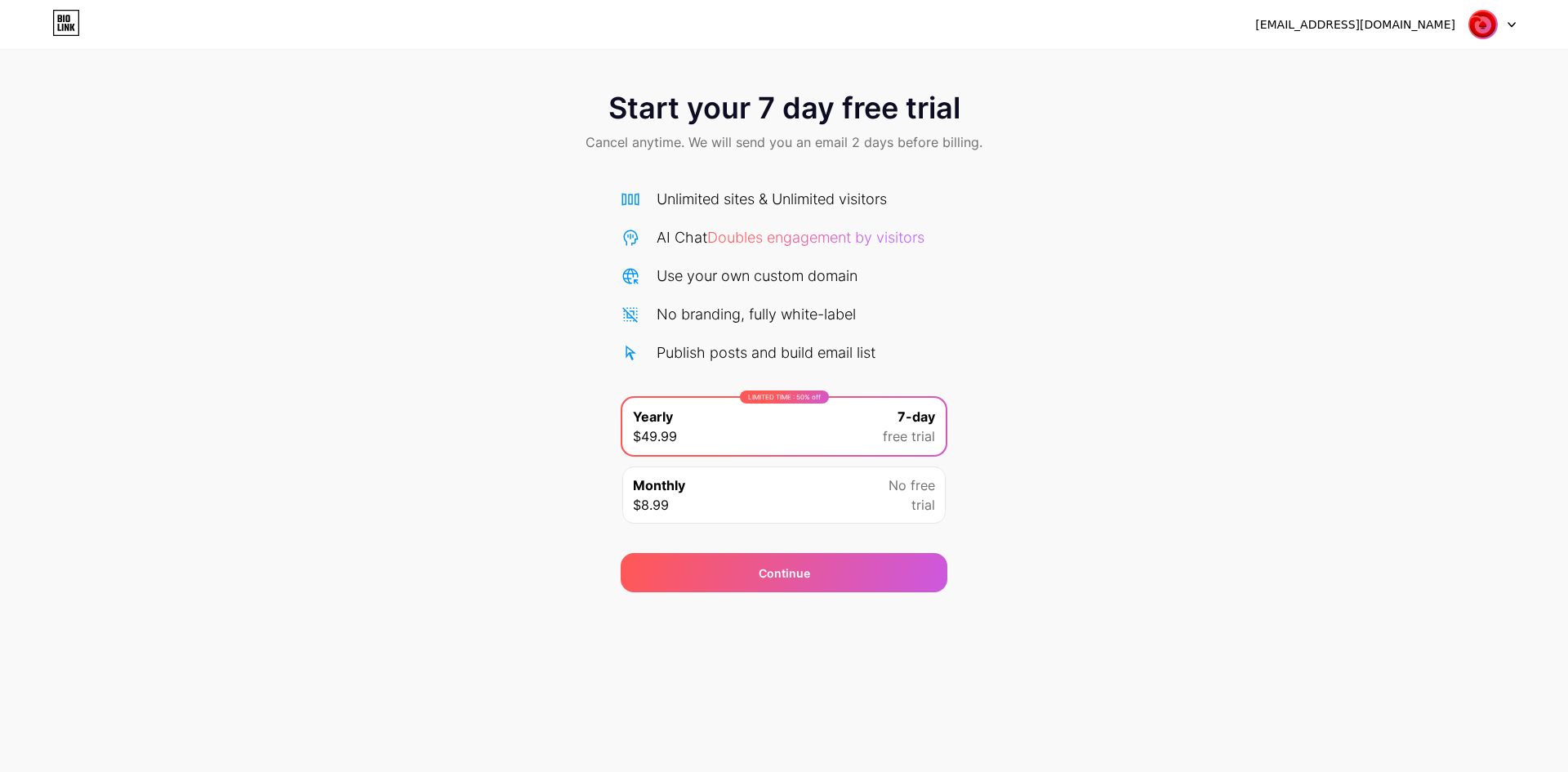
click at [801, 494] on div "Monthly $8.99 No free trial" at bounding box center [784, 495] width 323 height 57
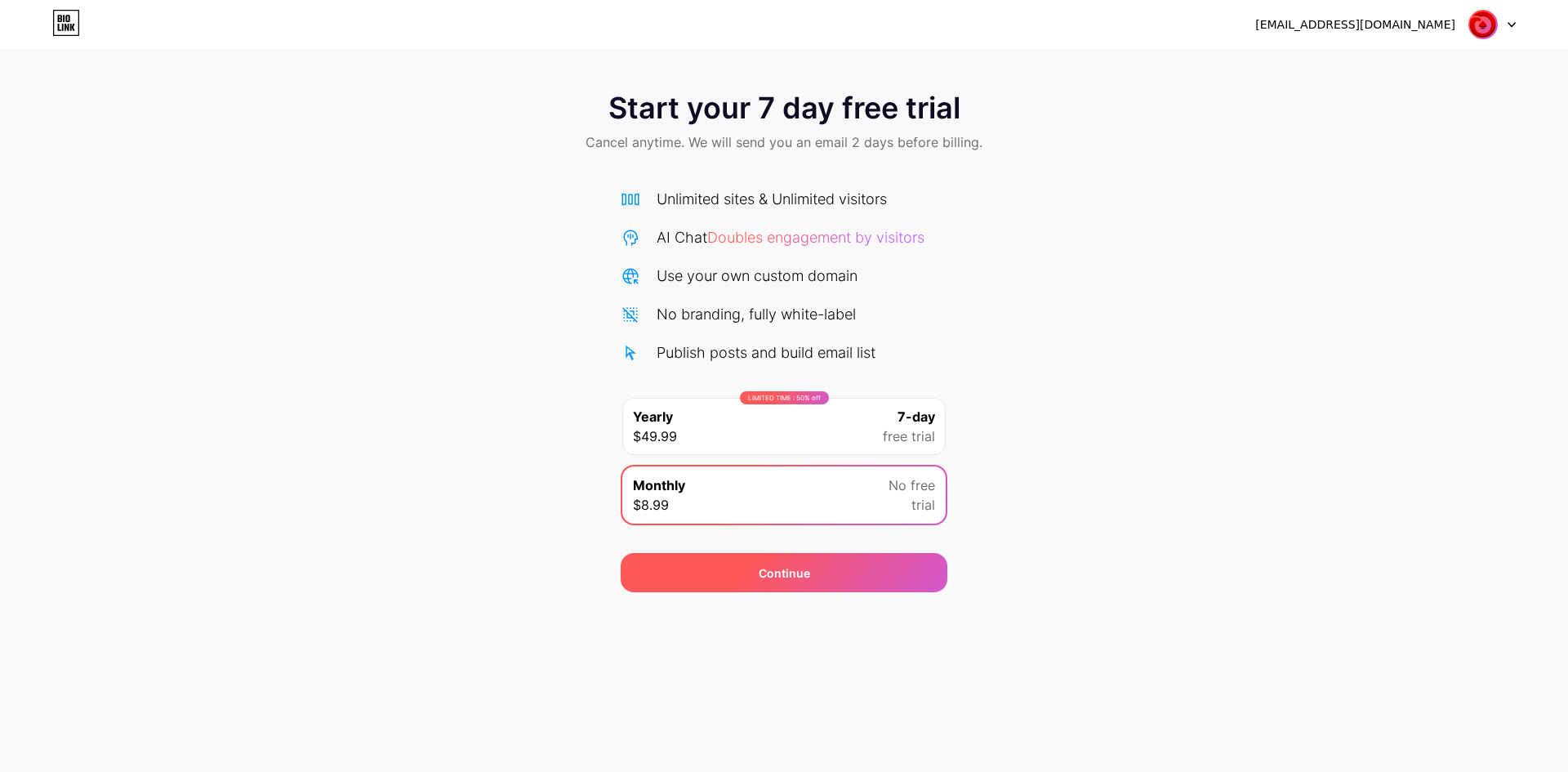
click at [777, 574] on div "Continue" at bounding box center [784, 574] width 52 height 17
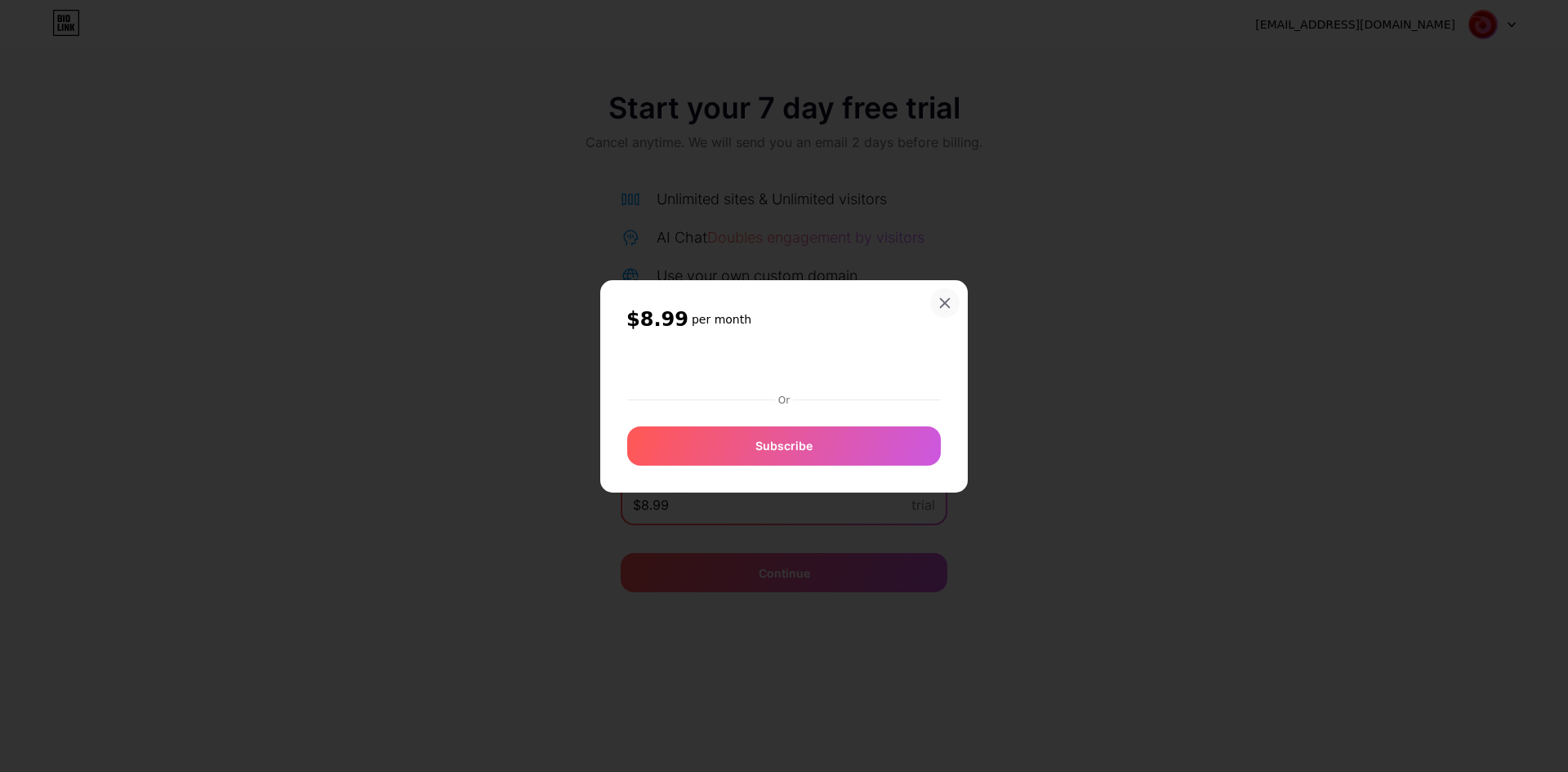
click at [939, 303] on icon at bounding box center [945, 303] width 13 height 13
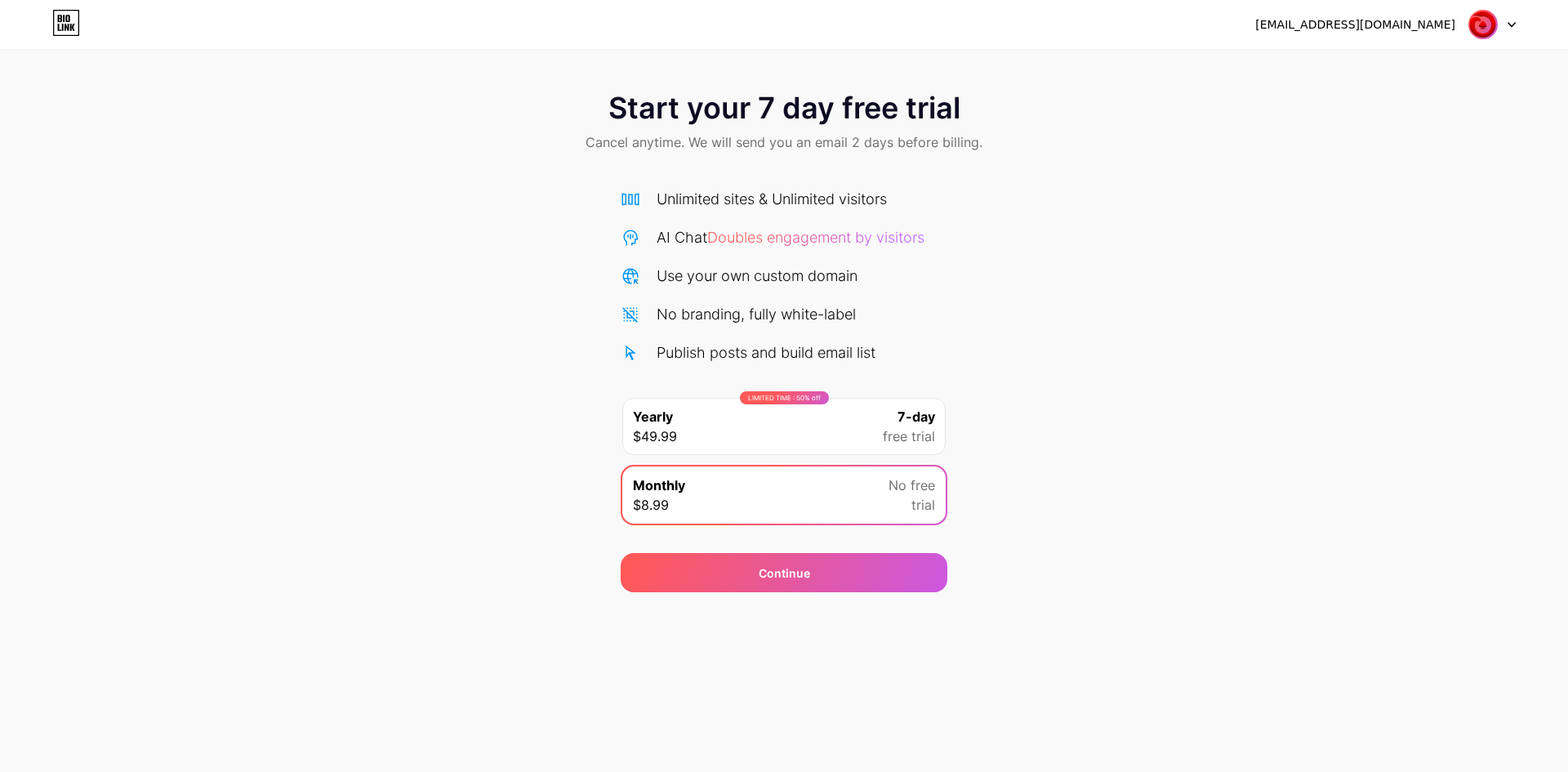
click at [63, 24] on icon at bounding box center [63, 27] width 2 height 7
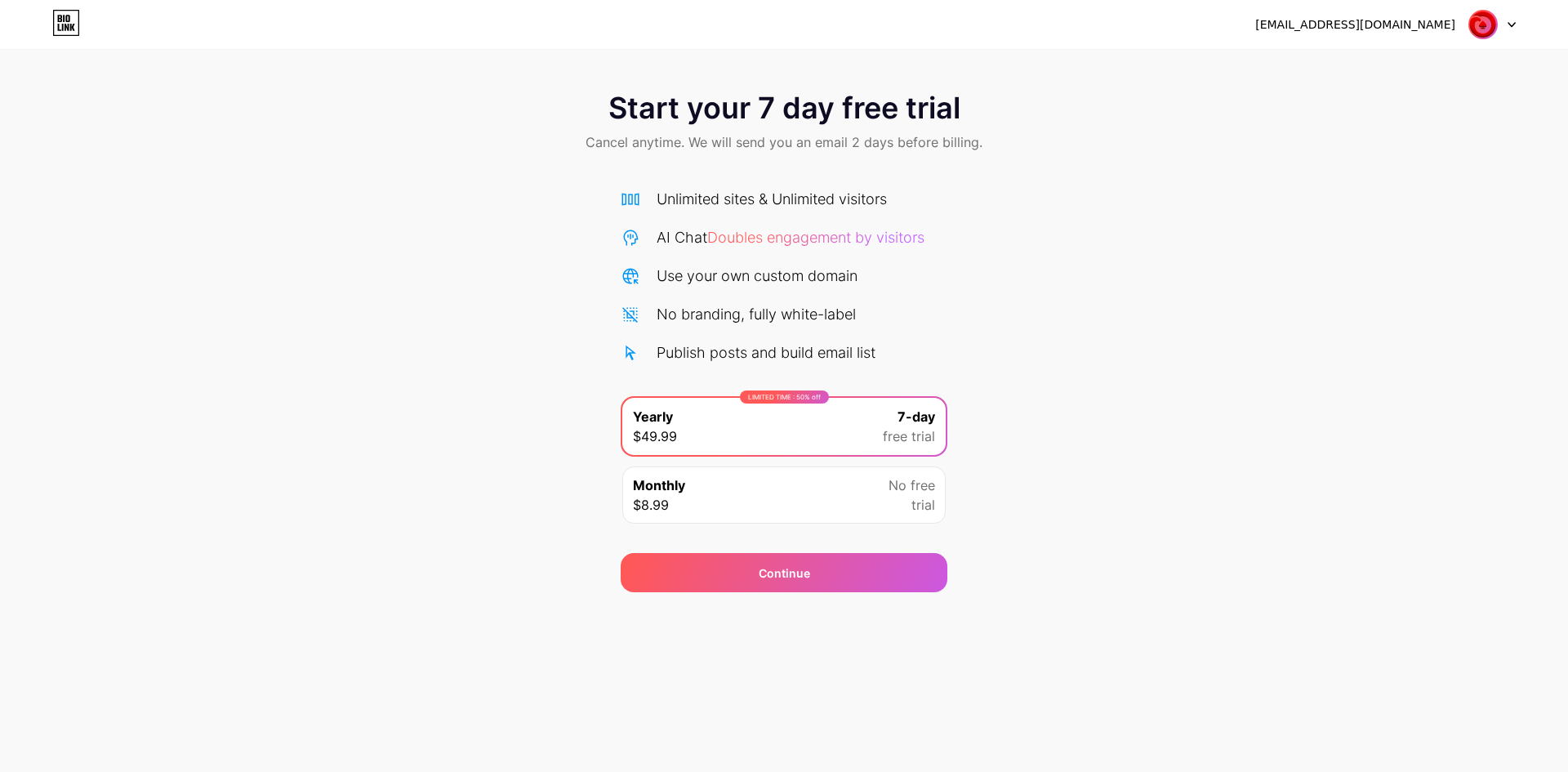
click at [79, 15] on icon at bounding box center [66, 23] width 25 height 25
click at [70, 10] on icon at bounding box center [66, 23] width 25 height 25
click at [1492, 28] on img at bounding box center [1483, 24] width 31 height 31
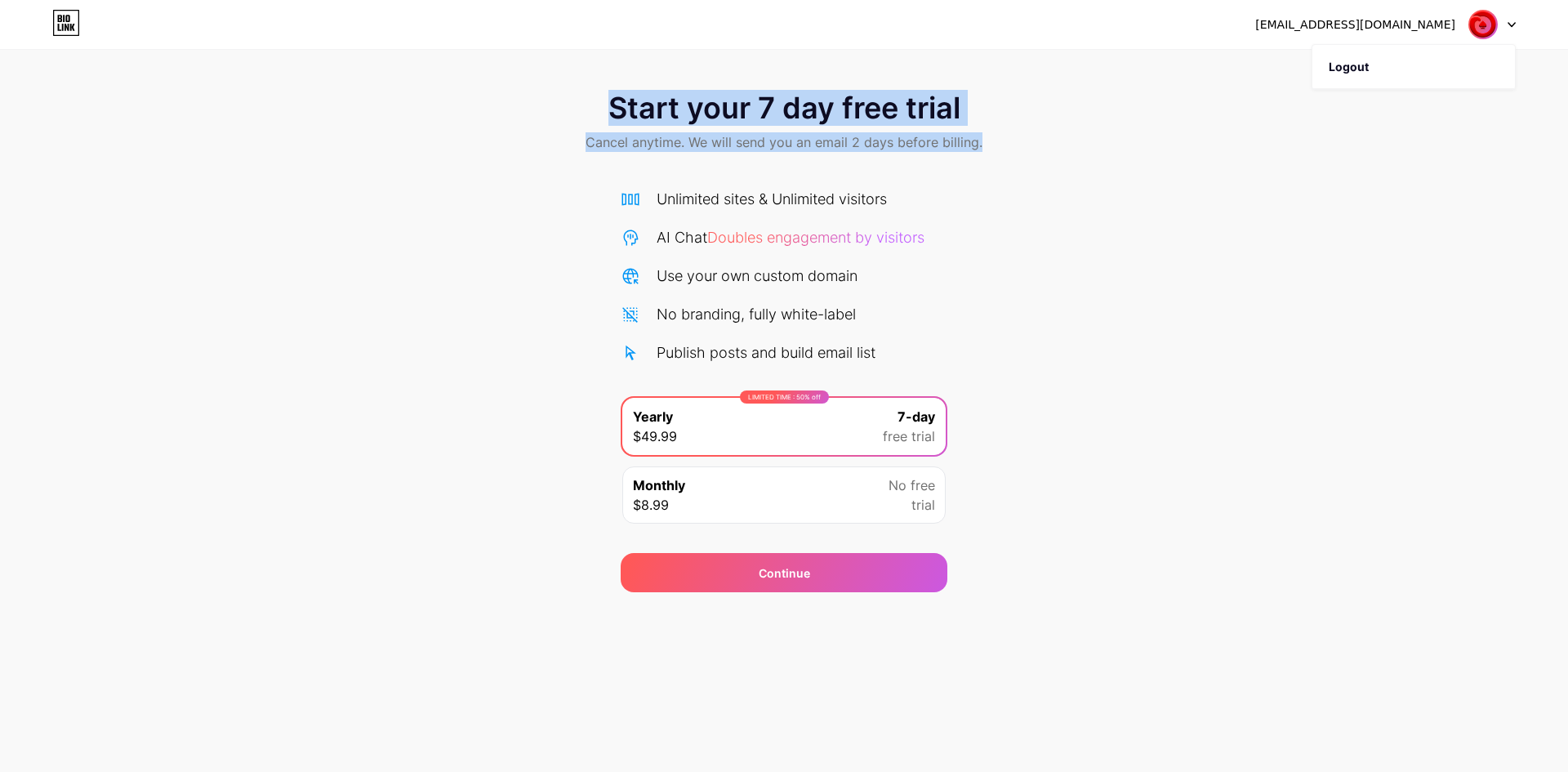
drag, startPoint x: 1450, startPoint y: 78, endPoint x: 1054, endPoint y: 136, distance: 400.2
click at [1123, 147] on div "senyumtotoo@gmail.com Logout Link Copied Start your 7 day free trial Cancel any…" at bounding box center [784, 296] width 1568 height 592
click at [496, 96] on div "Start your 7 day free trial Cancel anytime. We will send you an email 2 days be…" at bounding box center [784, 123] width 1568 height 96
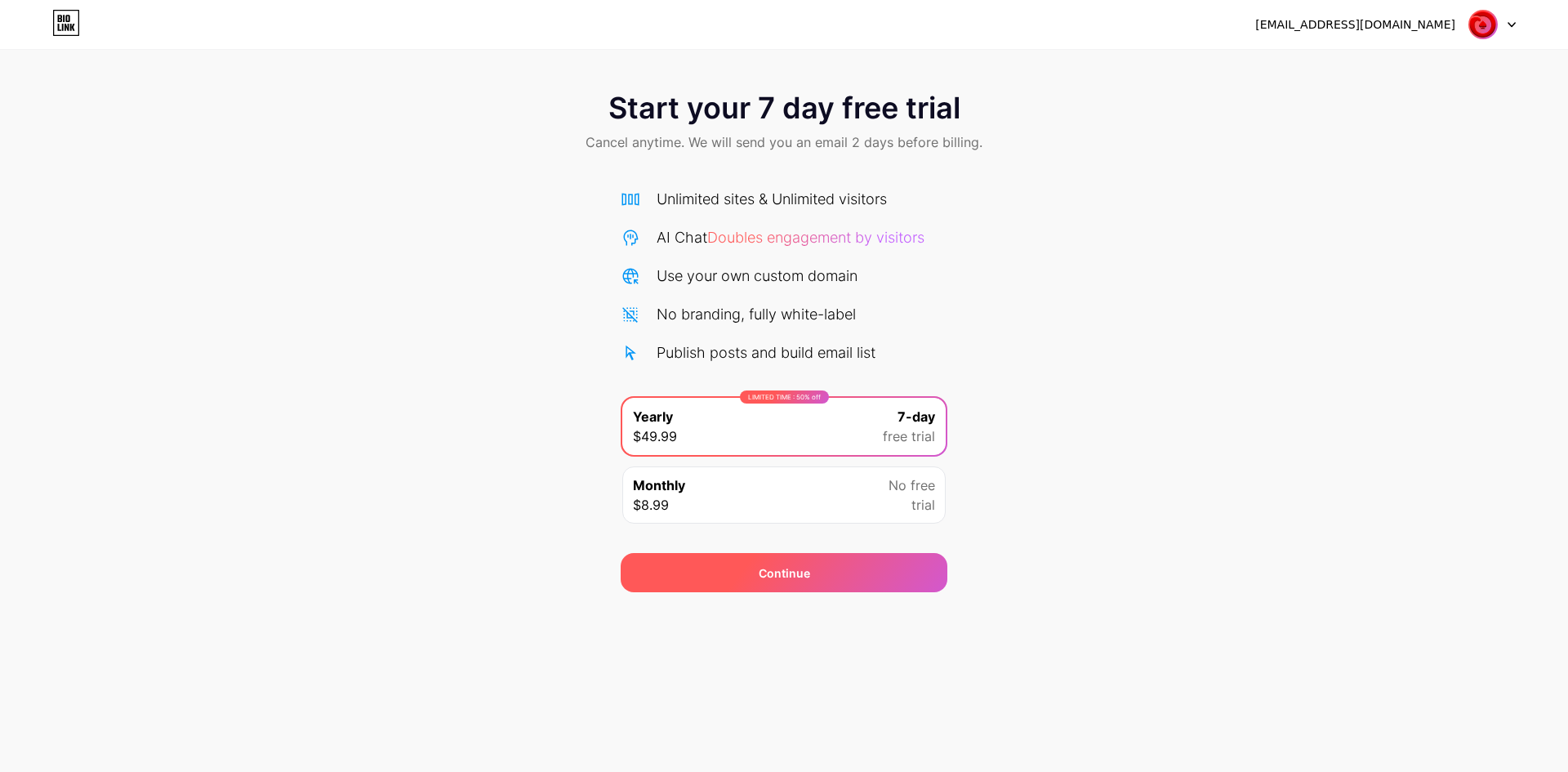
click at [680, 583] on div "Continue" at bounding box center [784, 573] width 327 height 39
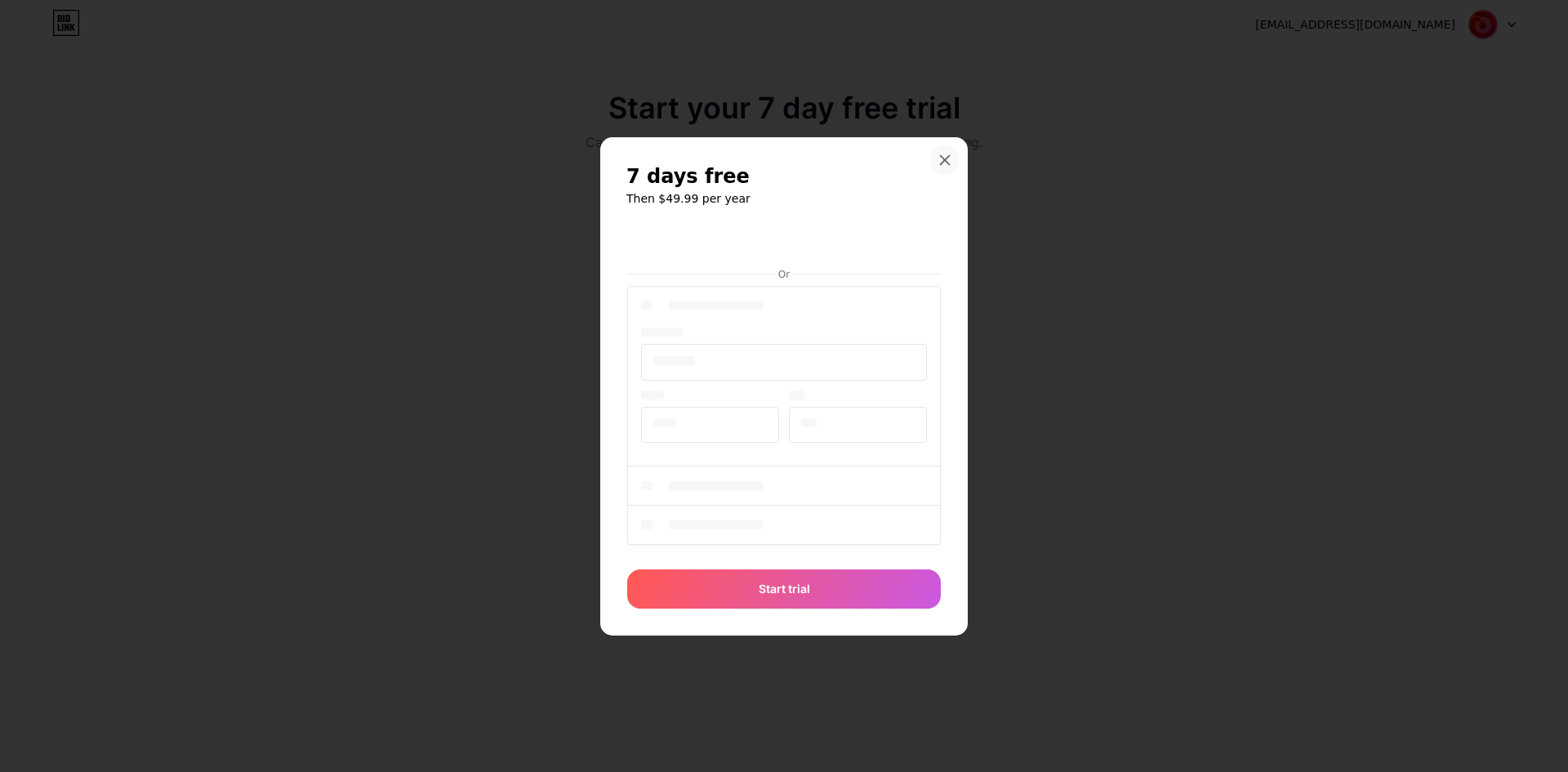
drag, startPoint x: 934, startPoint y: 165, endPoint x: 347, endPoint y: 137, distance: 587.7
click at [933, 165] on div at bounding box center [945, 160] width 30 height 30
